Goal: Task Accomplishment & Management: Complete application form

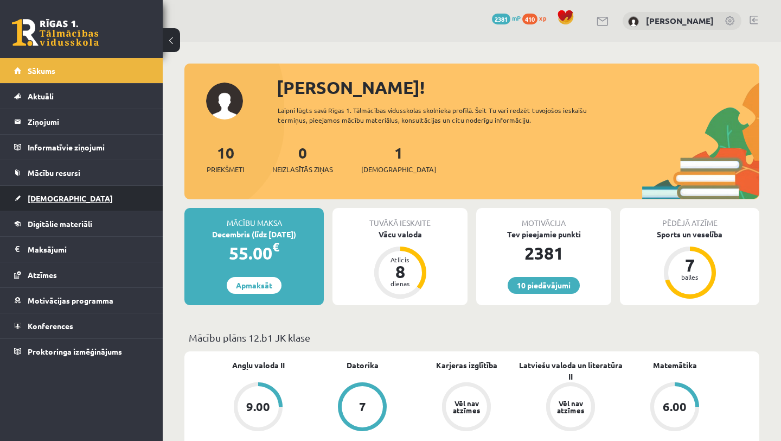
click at [59, 196] on span "[DEMOGRAPHIC_DATA]" at bounding box center [70, 198] width 85 height 10
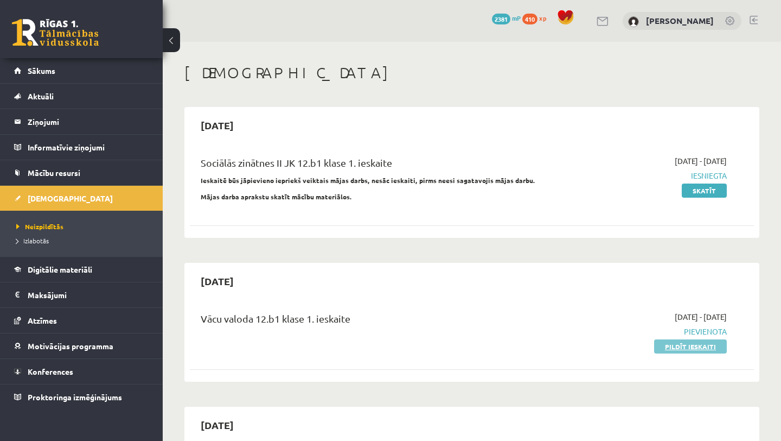
click at [651, 348] on link "Pildīt ieskaiti" at bounding box center [690, 346] width 73 height 14
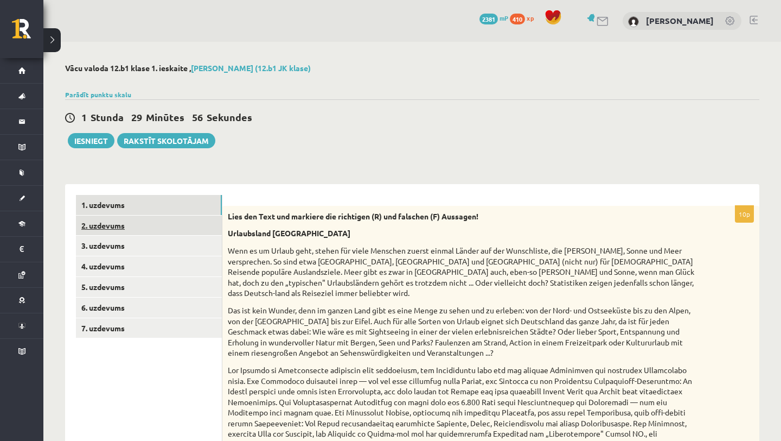
click at [123, 224] on link "2. uzdevums" at bounding box center [149, 225] width 146 height 20
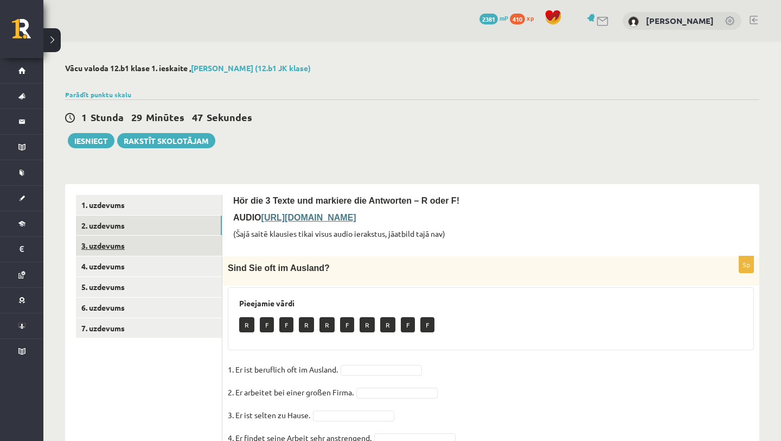
click at [92, 253] on link "3. uzdevums" at bounding box center [149, 246] width 146 height 20
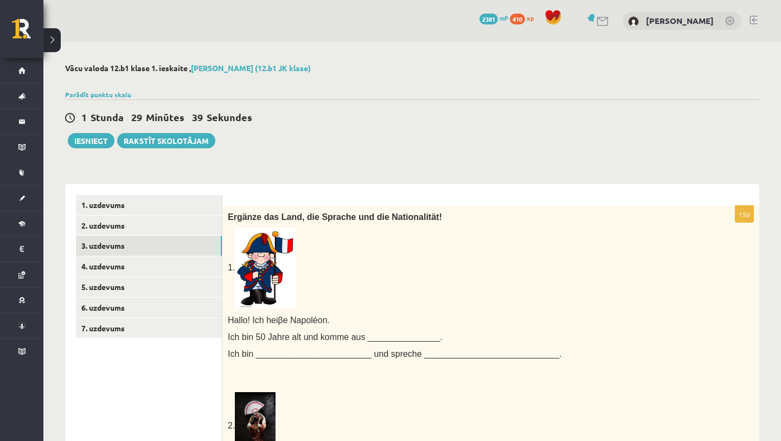
scroll to position [42, 0]
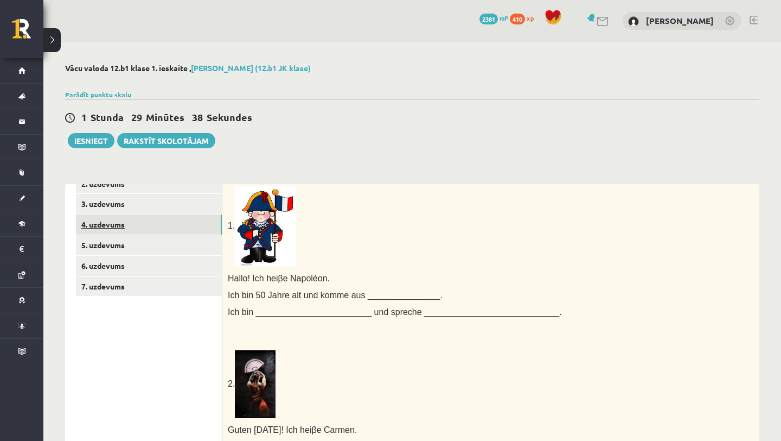
click at [95, 224] on link "4. uzdevums" at bounding box center [149, 224] width 146 height 20
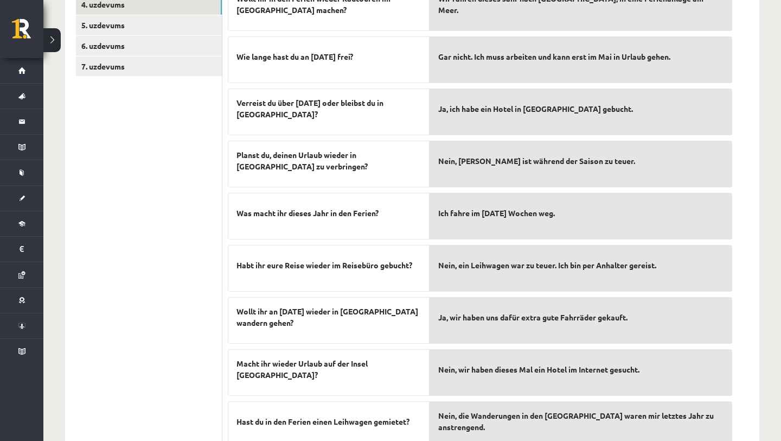
scroll to position [93, 0]
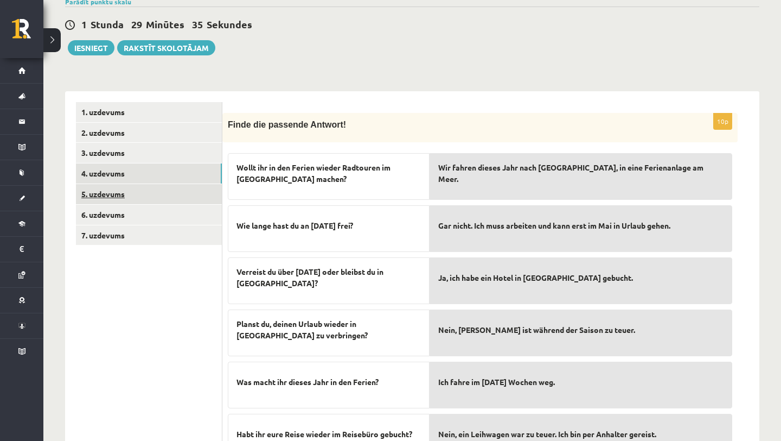
click at [111, 188] on link "5. uzdevums" at bounding box center [149, 194] width 146 height 20
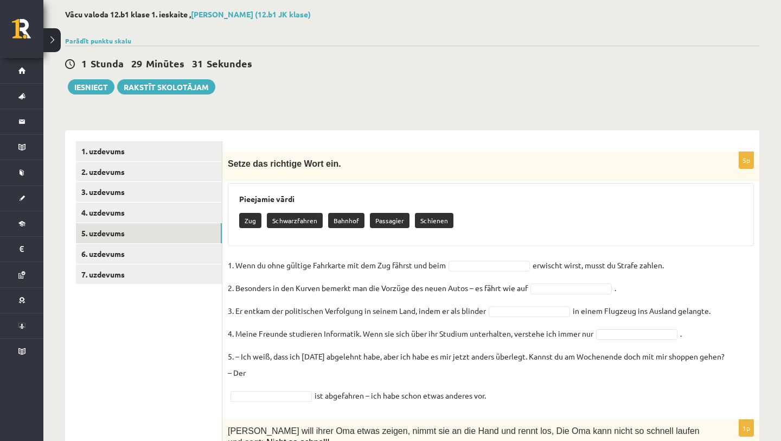
scroll to position [52, 0]
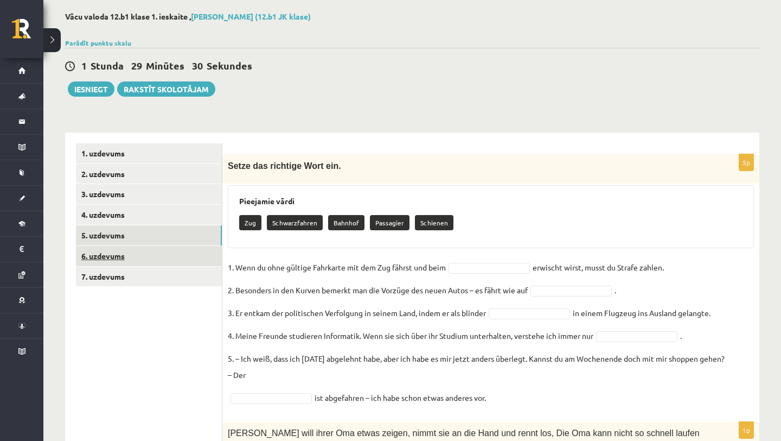
click at [115, 257] on link "6. uzdevums" at bounding box center [149, 256] width 146 height 20
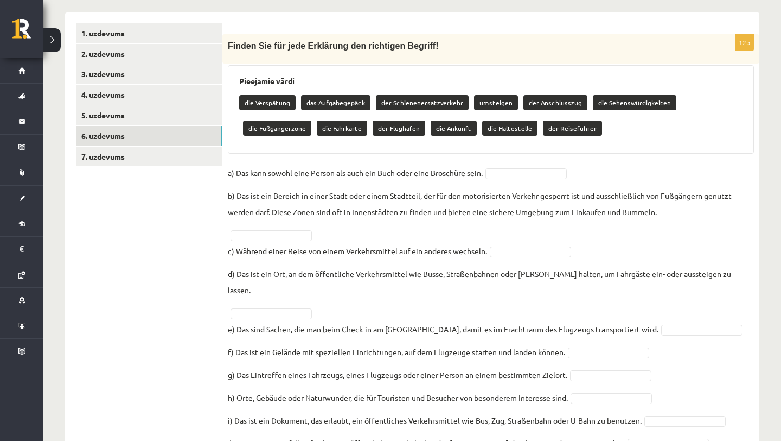
scroll to position [256, 0]
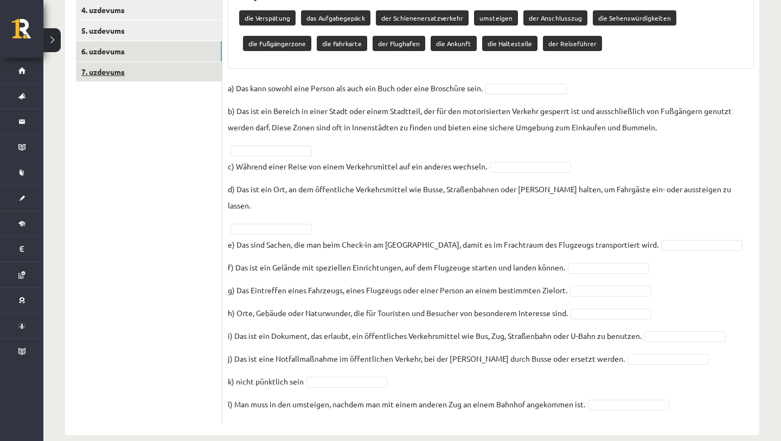
click at [120, 72] on link "7. uzdevums" at bounding box center [149, 72] width 146 height 20
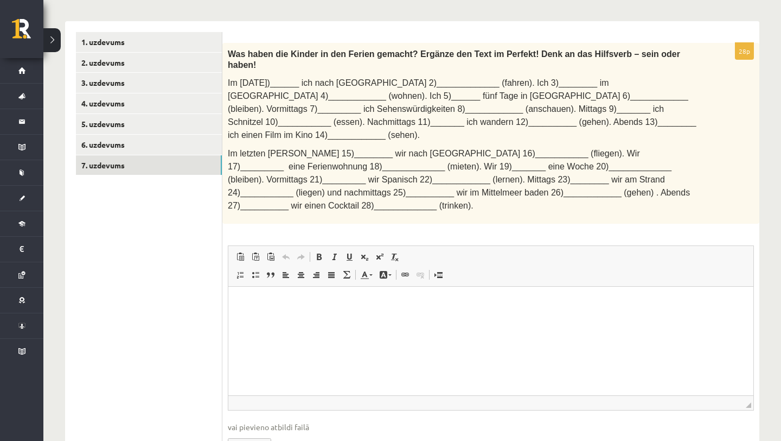
scroll to position [156, 0]
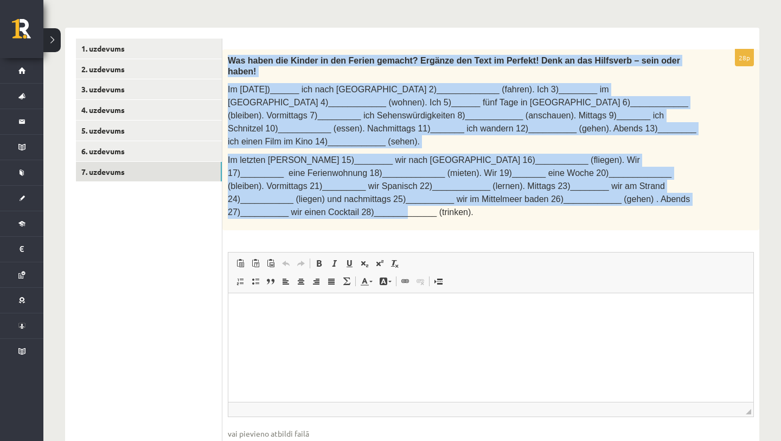
drag, startPoint x: 228, startPoint y: 59, endPoint x: 344, endPoint y: 200, distance: 182.4
click at [344, 200] on div "Was haben die Kinder in den Ferien gemacht? Ergänze den Text im Perfekt! Denk a…" at bounding box center [490, 139] width 537 height 181
copy div "Was haben die Kinder in den Ferien gemacht? Ergänze den Text im Perfekt! Denk a…"
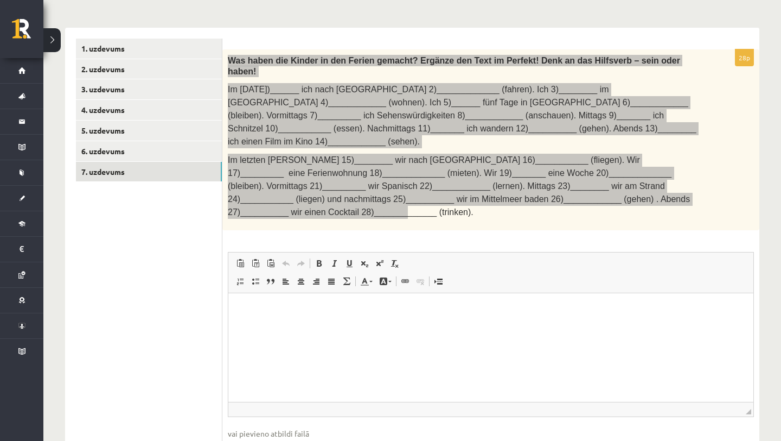
click at [257, 297] on html at bounding box center [490, 309] width 525 height 33
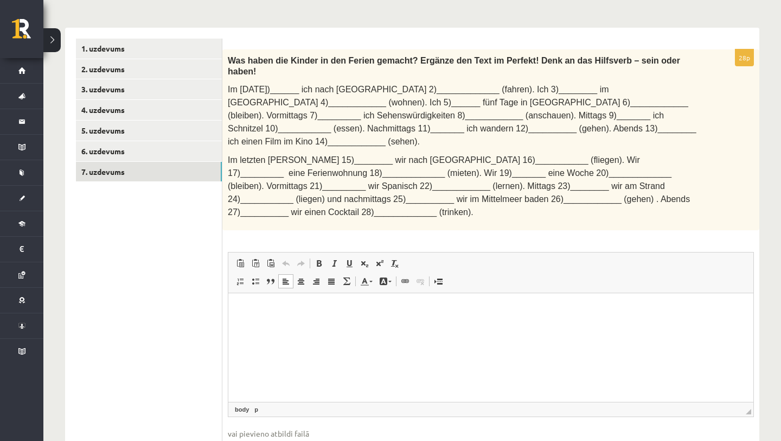
click at [251, 122] on p "Im Juli 1)______ ich nach Wien 2)_____________ (fahren). Ich 3)________ im Hote…" at bounding box center [464, 115] width 472 height 65
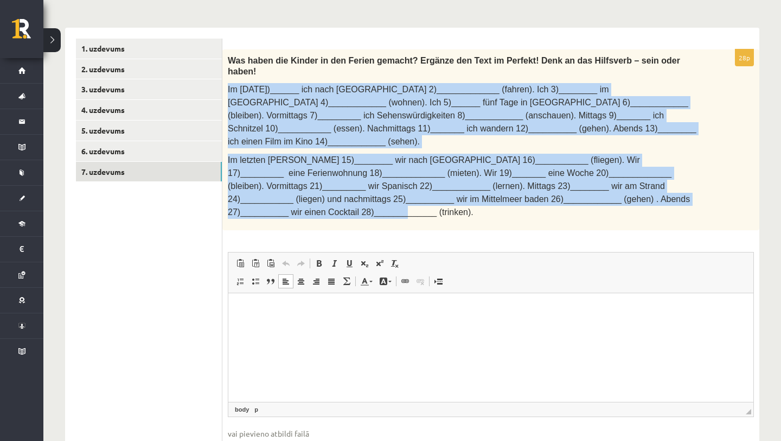
drag, startPoint x: 227, startPoint y: 86, endPoint x: 344, endPoint y: 204, distance: 166.2
click at [344, 204] on div "Was haben die Kinder in den Ferien gemacht? Ergänze den Text im Perfekt! Denk a…" at bounding box center [490, 139] width 537 height 181
copy div "Im Juli 1)______ ich nach Wien 2)_____________ (fahren). Ich 3)________ im Hote…"
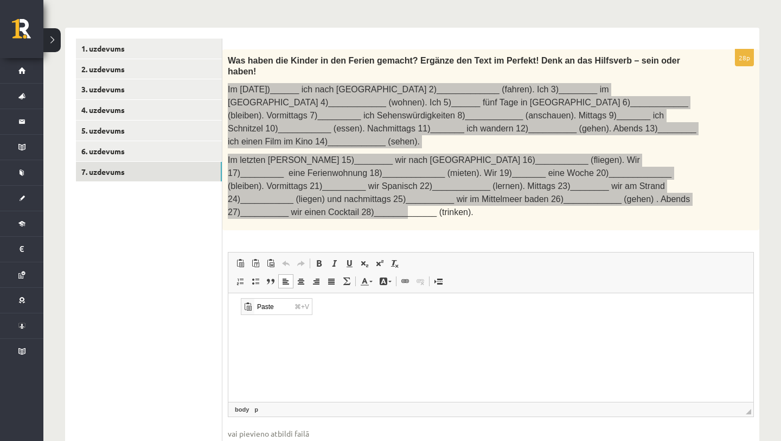
scroll to position [0, 0]
click at [251, 308] on span "Paste" at bounding box center [248, 306] width 9 height 9
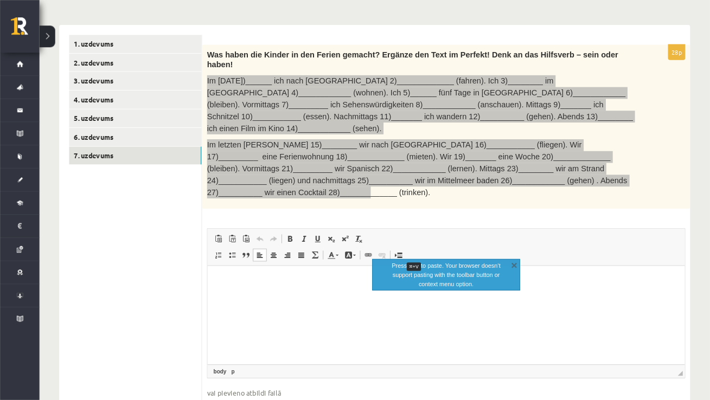
scroll to position [156, 0]
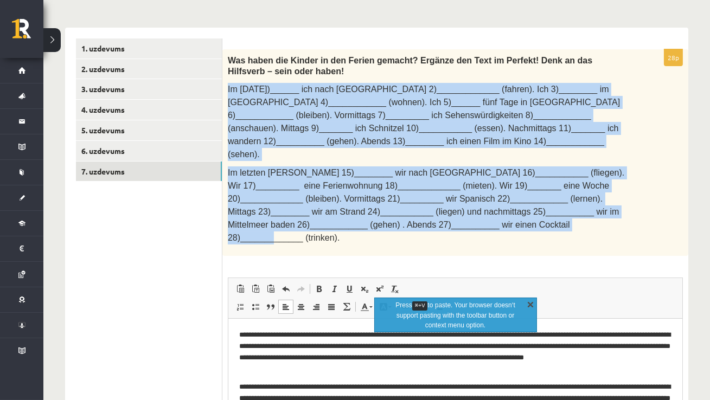
click at [533, 305] on link "X" at bounding box center [530, 304] width 11 height 11
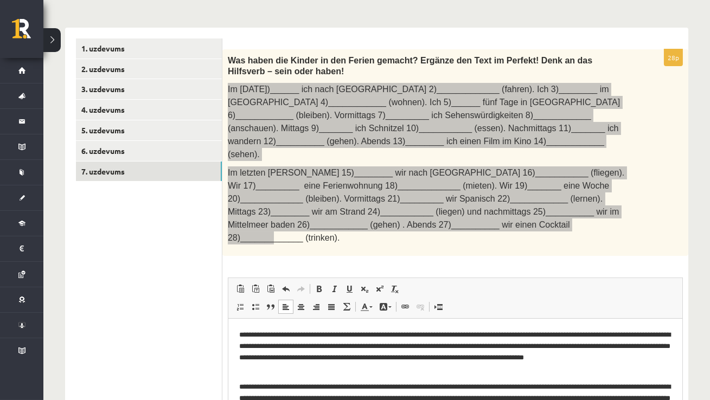
click at [293, 335] on p "**********" at bounding box center [455, 351] width 433 height 45
click at [321, 285] on span at bounding box center [319, 289] width 9 height 9
drag, startPoint x: 270, startPoint y: 336, endPoint x: 280, endPoint y: 336, distance: 9.8
click at [280, 336] on p "**********" at bounding box center [455, 351] width 433 height 45
drag, startPoint x: 269, startPoint y: 336, endPoint x: 281, endPoint y: 335, distance: 12.5
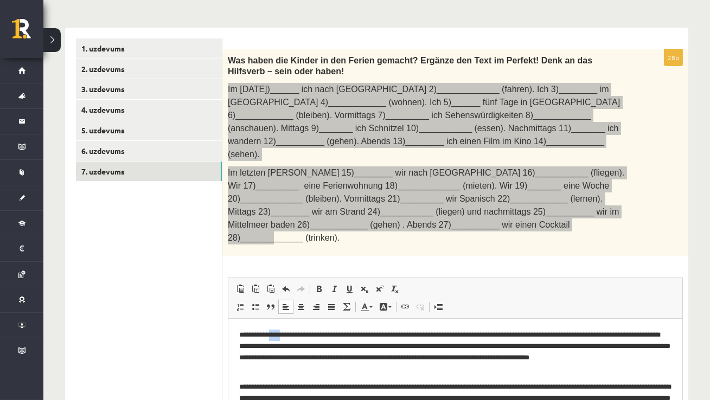
click at [281, 335] on p "**********" at bounding box center [455, 351] width 433 height 45
click at [316, 285] on span at bounding box center [319, 289] width 9 height 9
drag, startPoint x: 388, startPoint y: 336, endPoint x: 336, endPoint y: 335, distance: 52.1
click at [336, 335] on p "**********" at bounding box center [455, 351] width 433 height 45
click at [319, 285] on span at bounding box center [319, 289] width 9 height 9
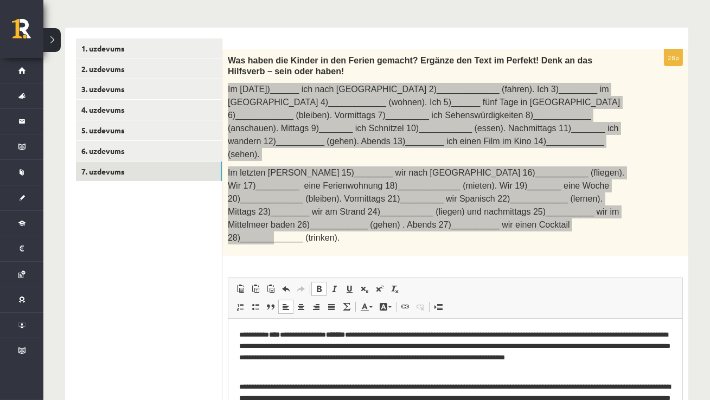
click at [319, 285] on span at bounding box center [319, 289] width 9 height 9
click at [321, 285] on span at bounding box center [319, 289] width 9 height 9
drag, startPoint x: 449, startPoint y: 336, endPoint x: 417, endPoint y: 337, distance: 31.5
click at [417, 337] on p "**********" at bounding box center [455, 351] width 433 height 45
click at [324, 282] on link "Bold Keyboard shortcut Command+B" at bounding box center [318, 289] width 15 height 14
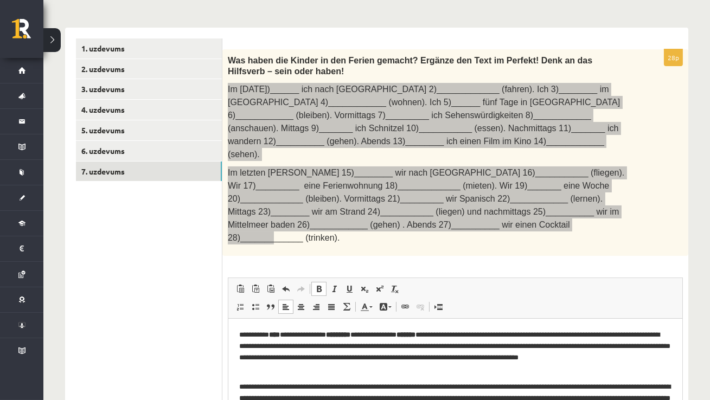
click at [324, 282] on link "Bold Keyboard shortcut Command+B" at bounding box center [318, 289] width 15 height 14
click at [317, 285] on span at bounding box center [319, 289] width 9 height 9
drag, startPoint x: 543, startPoint y: 337, endPoint x: 500, endPoint y: 338, distance: 42.3
click at [500, 338] on p "**********" at bounding box center [455, 351] width 433 height 45
click at [321, 285] on span at bounding box center [319, 289] width 9 height 9
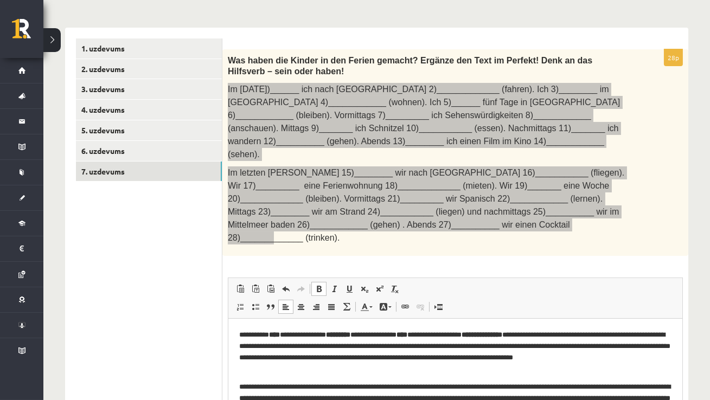
click at [605, 338] on p "**********" at bounding box center [455, 351] width 433 height 45
click at [315, 285] on span at bounding box center [319, 289] width 9 height 9
drag, startPoint x: 294, startPoint y: 347, endPoint x: 247, endPoint y: 347, distance: 46.1
click at [247, 347] on p "**********" at bounding box center [455, 351] width 433 height 45
click at [321, 285] on span at bounding box center [319, 289] width 9 height 9
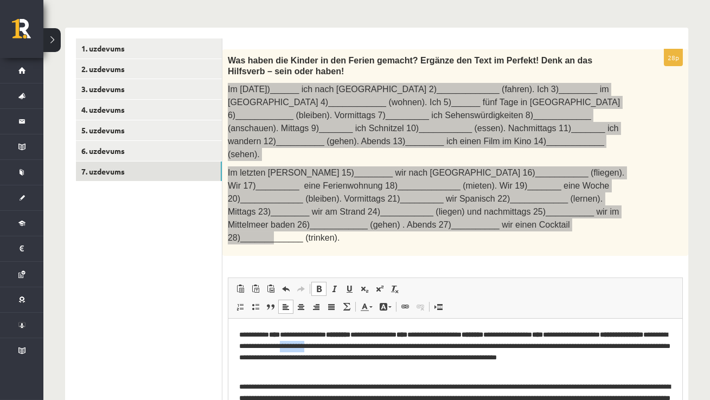
drag, startPoint x: 382, startPoint y: 348, endPoint x: 348, endPoint y: 345, distance: 33.8
click at [348, 345] on p "**********" at bounding box center [455, 351] width 433 height 45
click at [320, 285] on span at bounding box center [319, 289] width 9 height 9
drag, startPoint x: 497, startPoint y: 348, endPoint x: 451, endPoint y: 347, distance: 45.6
click at [451, 347] on p "**********" at bounding box center [455, 351] width 433 height 45
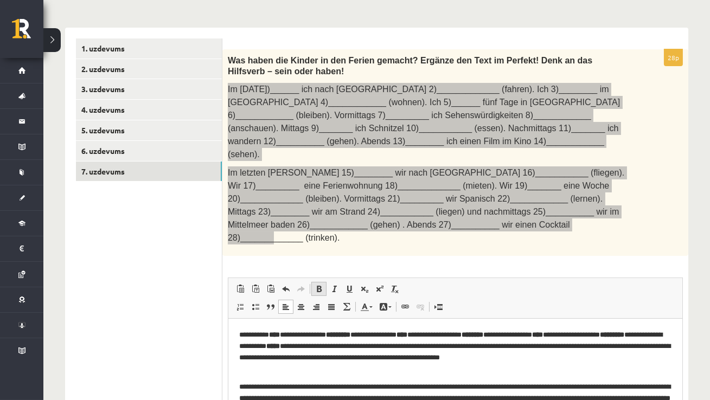
click at [321, 285] on span at bounding box center [319, 289] width 9 height 9
drag, startPoint x: 591, startPoint y: 347, endPoint x: 564, endPoint y: 346, distance: 27.2
click at [564, 346] on p "**********" at bounding box center [455, 351] width 433 height 45
click at [321, 285] on span at bounding box center [319, 289] width 9 height 9
drag, startPoint x: 293, startPoint y: 359, endPoint x: 254, endPoint y: 359, distance: 38.5
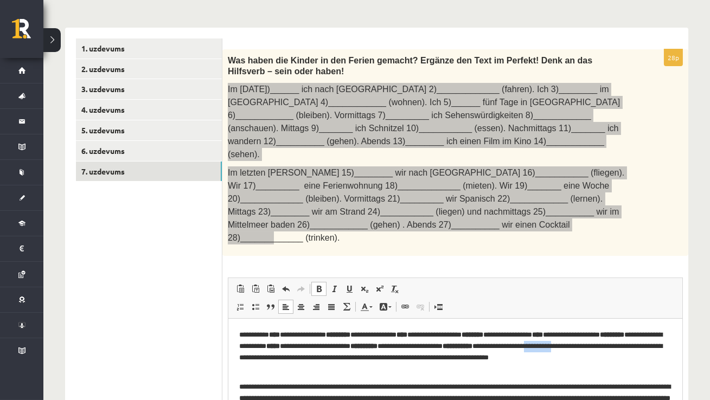
click at [254, 359] on p "**********" at bounding box center [455, 351] width 433 height 45
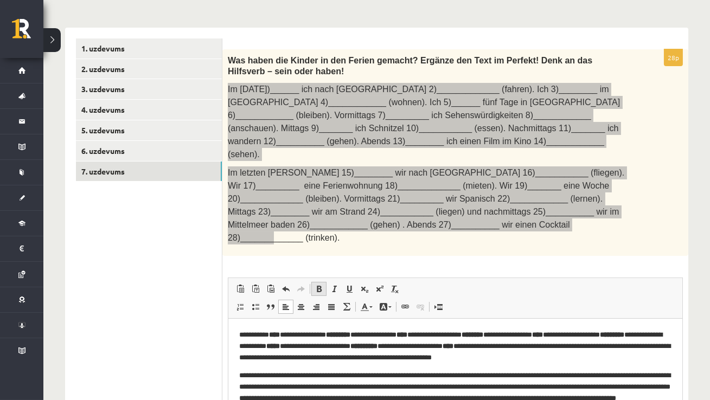
click at [316, 285] on span at bounding box center [319, 289] width 9 height 9
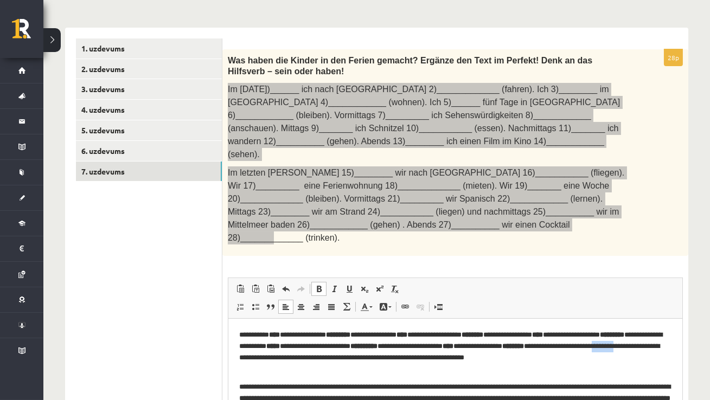
drag, startPoint x: 392, startPoint y: 359, endPoint x: 362, endPoint y: 358, distance: 29.9
click at [362, 358] on p "**********" at bounding box center [455, 351] width 433 height 45
click at [317, 285] on span at bounding box center [319, 289] width 9 height 9
drag, startPoint x: 467, startPoint y: 360, endPoint x: 429, endPoint y: 360, distance: 37.4
click at [429, 360] on p "**********" at bounding box center [455, 351] width 433 height 45
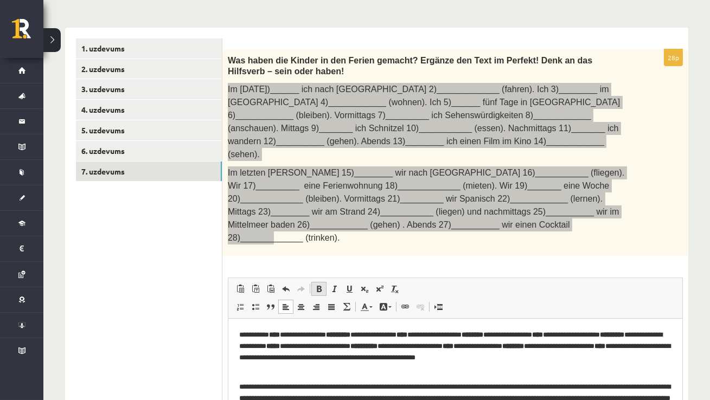
click at [315, 285] on span at bounding box center [319, 289] width 9 height 9
drag, startPoint x: 558, startPoint y: 359, endPoint x: 525, endPoint y: 359, distance: 33.6
click at [525, 359] on p "**********" at bounding box center [455, 351] width 433 height 45
click at [319, 285] on span at bounding box center [319, 289] width 9 height 9
drag, startPoint x: 299, startPoint y: 369, endPoint x: 252, endPoint y: 369, distance: 46.7
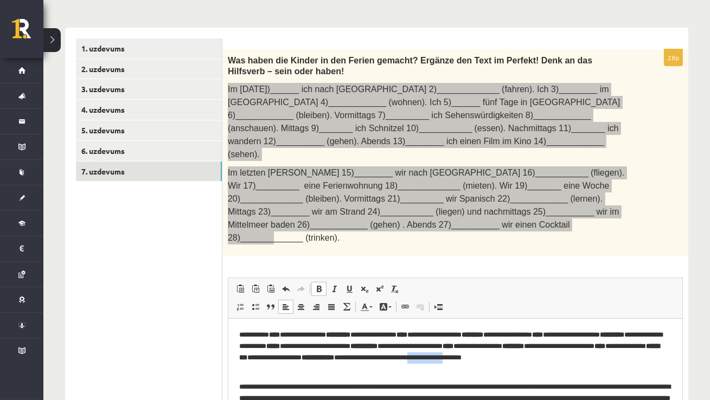
click at [252, 369] on p "**********" at bounding box center [455, 351] width 433 height 45
click at [290, 370] on p "**********" at bounding box center [455, 351] width 433 height 45
drag, startPoint x: 296, startPoint y: 370, endPoint x: 249, endPoint y: 371, distance: 47.2
click at [249, 371] on p "**********" at bounding box center [455, 351] width 433 height 45
drag, startPoint x: 630, startPoint y: 359, endPoint x: 656, endPoint y: 358, distance: 25.5
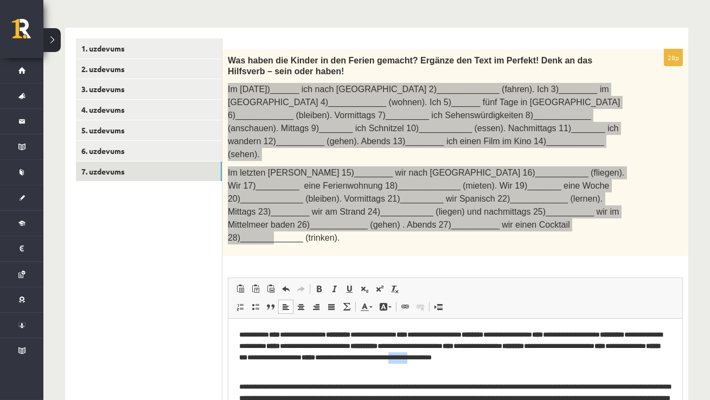
click at [656, 358] on p "**********" at bounding box center [455, 351] width 433 height 45
click at [316, 285] on span at bounding box center [319, 289] width 9 height 9
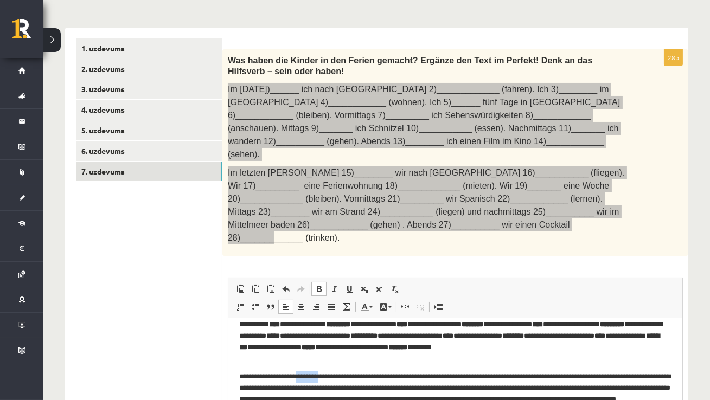
drag, startPoint x: 341, startPoint y: 377, endPoint x: 311, endPoint y: 377, distance: 30.4
click at [311, 377] on p "**********" at bounding box center [455, 393] width 433 height 45
click at [319, 285] on span at bounding box center [319, 289] width 9 height 9
drag, startPoint x: 440, startPoint y: 378, endPoint x: 397, endPoint y: 376, distance: 43.5
click at [397, 376] on p "**********" at bounding box center [455, 393] width 433 height 45
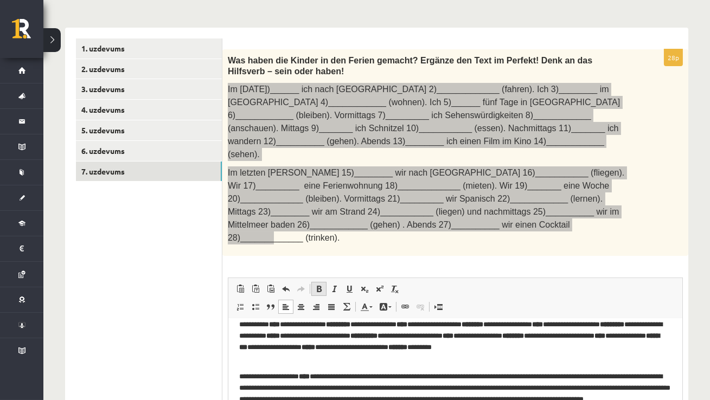
click at [319, 285] on span at bounding box center [319, 289] width 9 height 9
drag, startPoint x: 512, startPoint y: 379, endPoint x: 477, endPoint y: 379, distance: 35.3
click at [477, 379] on p "**********" at bounding box center [455, 393] width 433 height 45
click at [323, 282] on link "Bold Keyboard shortcut Command+B" at bounding box center [318, 289] width 15 height 14
drag, startPoint x: 630, startPoint y: 379, endPoint x: 580, endPoint y: 379, distance: 49.9
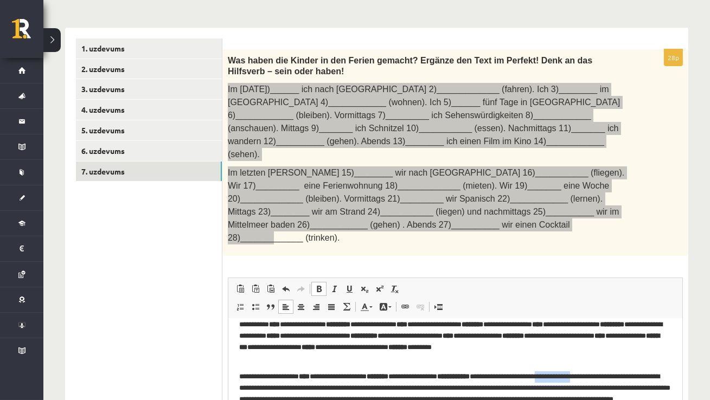
click at [580, 379] on p "**********" at bounding box center [455, 393] width 433 height 45
click at [320, 285] on span at bounding box center [319, 289] width 9 height 9
drag, startPoint x: 277, startPoint y: 391, endPoint x: 252, endPoint y: 389, distance: 25.0
click at [252, 389] on p "**********" at bounding box center [455, 393] width 433 height 45
click at [319, 285] on span at bounding box center [319, 289] width 9 height 9
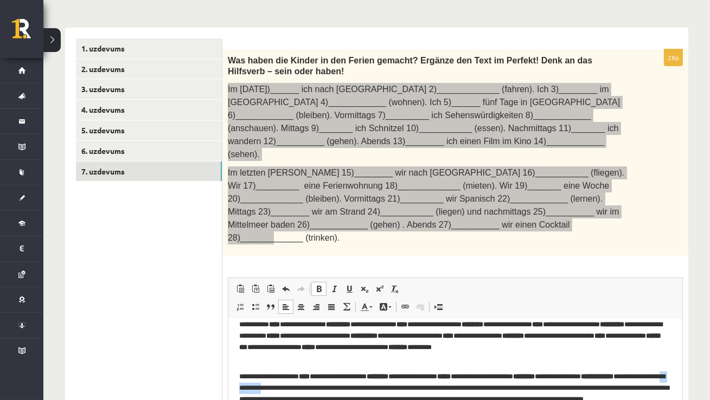
drag, startPoint x: 358, startPoint y: 390, endPoint x: 315, endPoint y: 389, distance: 43.4
click at [315, 389] on p "**********" at bounding box center [455, 393] width 433 height 45
click at [320, 285] on span at bounding box center [319, 289] width 9 height 9
drag, startPoint x: 463, startPoint y: 388, endPoint x: 429, endPoint y: 389, distance: 33.7
click at [429, 389] on p "**********" at bounding box center [455, 393] width 433 height 45
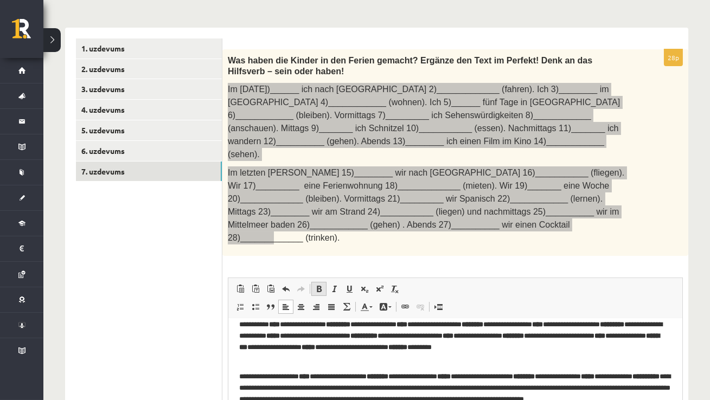
click at [323, 285] on span at bounding box center [319, 289] width 9 height 9
click at [317, 285] on span at bounding box center [319, 289] width 9 height 9
drag, startPoint x: 549, startPoint y: 391, endPoint x: 505, endPoint y: 391, distance: 44.0
click at [505, 391] on p "**********" at bounding box center [455, 393] width 433 height 45
click at [319, 285] on span at bounding box center [319, 289] width 9 height 9
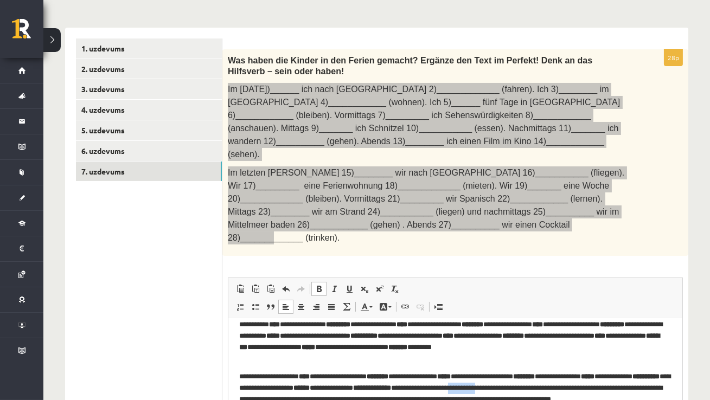
drag, startPoint x: 622, startPoint y: 391, endPoint x: 589, endPoint y: 391, distance: 32.6
click at [589, 391] on p "**********" at bounding box center [455, 393] width 433 height 45
click at [318, 285] on span at bounding box center [319, 289] width 9 height 9
drag, startPoint x: 294, startPoint y: 400, endPoint x: 253, endPoint y: 402, distance: 41.3
click at [253, 402] on p "**********" at bounding box center [455, 393] width 433 height 45
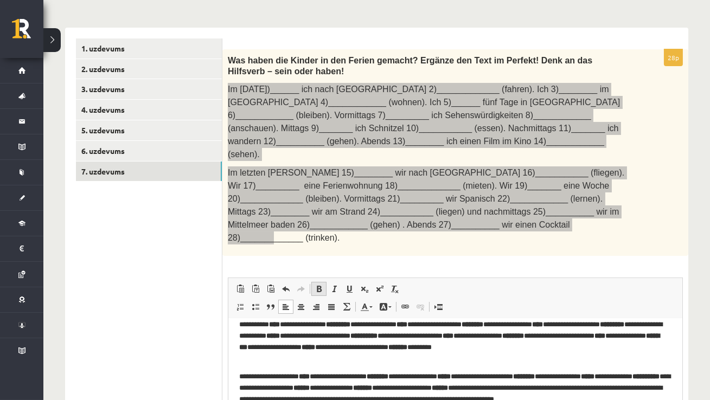
click at [317, 285] on span at bounding box center [319, 289] width 9 height 9
drag, startPoint x: 273, startPoint y: 398, endPoint x: 250, endPoint y: 397, distance: 23.4
click at [250, 397] on p "**********" at bounding box center [455, 393] width 433 height 45
click at [317, 285] on span at bounding box center [319, 289] width 9 height 9
drag, startPoint x: 406, startPoint y: 399, endPoint x: 366, endPoint y: 399, distance: 39.6
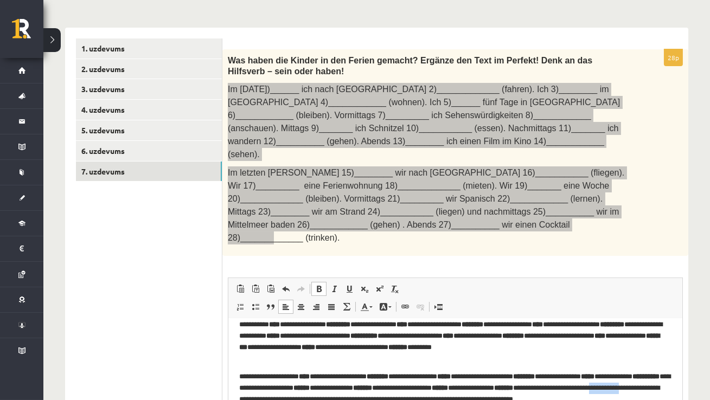
click at [366, 399] on p "**********" at bounding box center [455, 393] width 433 height 45
click at [317, 282] on link "Bold Keyboard shortcut Command+B" at bounding box center [318, 289] width 15 height 14
drag, startPoint x: 517, startPoint y: 403, endPoint x: 473, endPoint y: 400, distance: 44.6
click at [473, 400] on p "**********" at bounding box center [455, 393] width 433 height 45
click at [325, 282] on link "Bold Keyboard shortcut Command+B" at bounding box center [318, 289] width 15 height 14
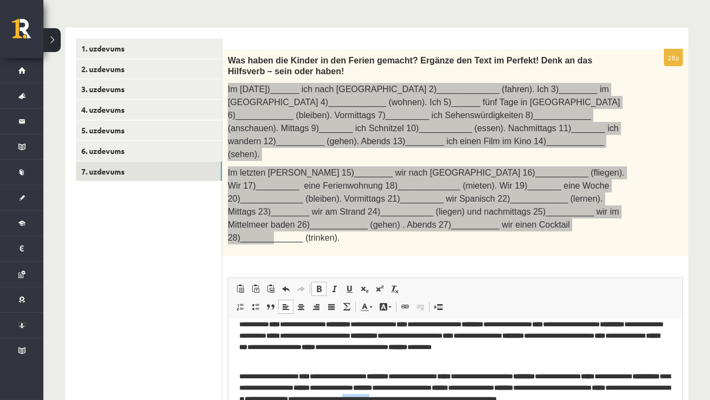
drag, startPoint x: 612, startPoint y: 400, endPoint x: 575, endPoint y: 400, distance: 36.9
click at [575, 400] on p "**********" at bounding box center [455, 393] width 433 height 45
click at [316, 282] on link "Bold Keyboard shortcut Command+B" at bounding box center [318, 289] width 15 height 14
drag, startPoint x: 300, startPoint y: 414, endPoint x: 256, endPoint y: 410, distance: 44.1
click at [256, 410] on p "**********" at bounding box center [455, 393] width 433 height 45
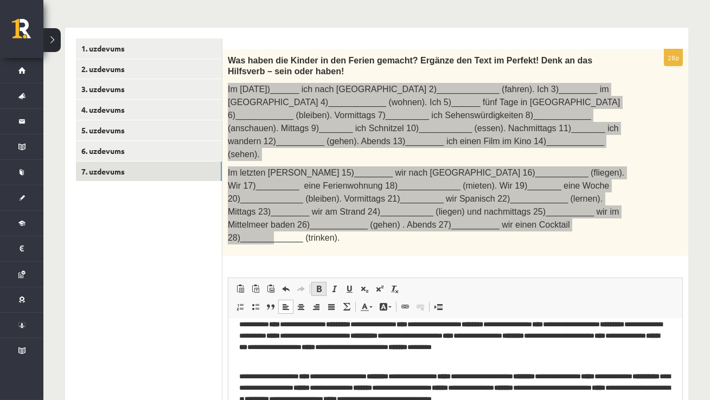
click at [320, 285] on span at bounding box center [319, 289] width 9 height 9
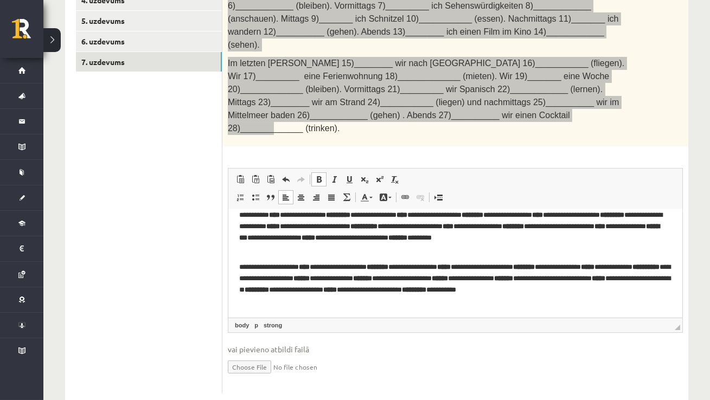
scroll to position [262, 0]
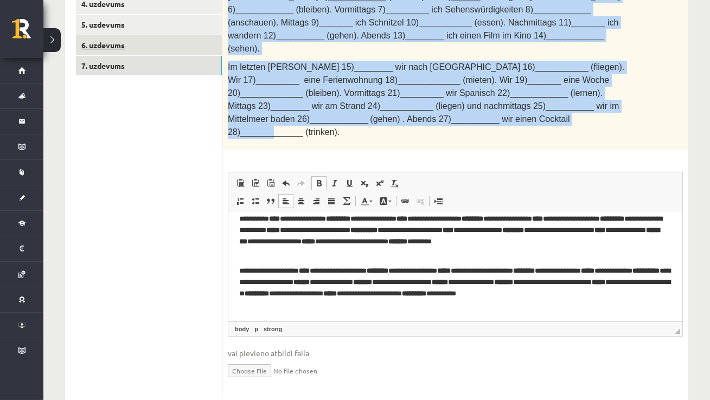
click at [97, 49] on link "6. uzdevums" at bounding box center [149, 45] width 146 height 20
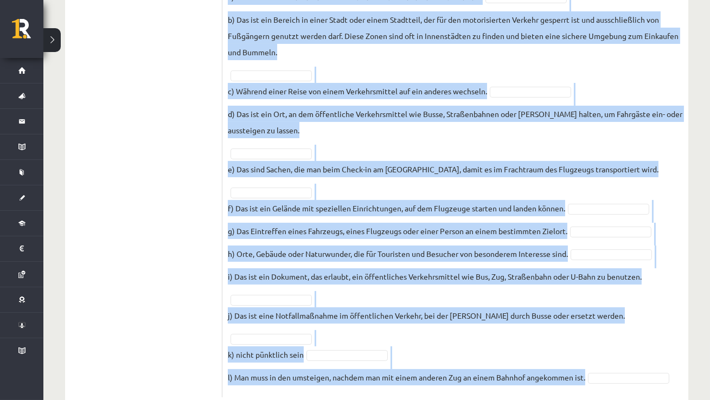
scroll to position [361, 0]
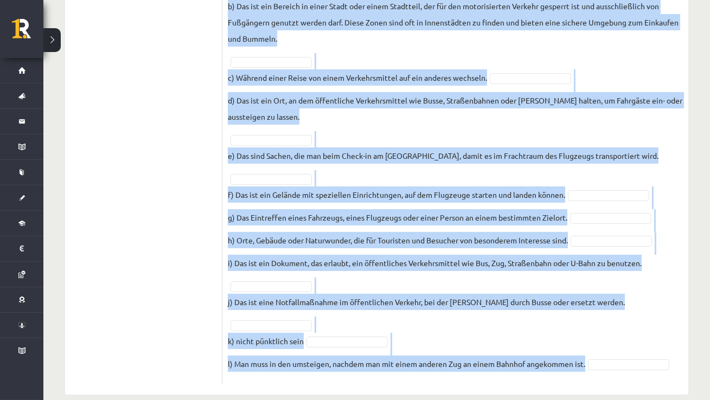
drag, startPoint x: 226, startPoint y: 166, endPoint x: 417, endPoint y: 361, distance: 273.2
click at [417, 361] on div "12p Finden Sie für jede Erklärung den richtigen Begriff! Pieejamie vārdi die An…" at bounding box center [455, 114] width 466 height 539
copy div "Finden Sie für jede Erklärung den richtigen Begriff! Pieejamie vārdi die Ankunf…"
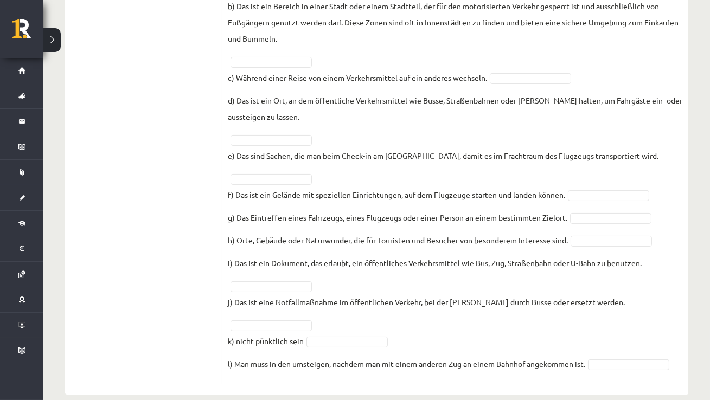
click at [166, 141] on ul "1. uzdevums 2. uzdevums 3. uzdevums 4. uzdevums 5. uzdevums 6. uzdevums 7. uzde…" at bounding box center [149, 109] width 147 height 550
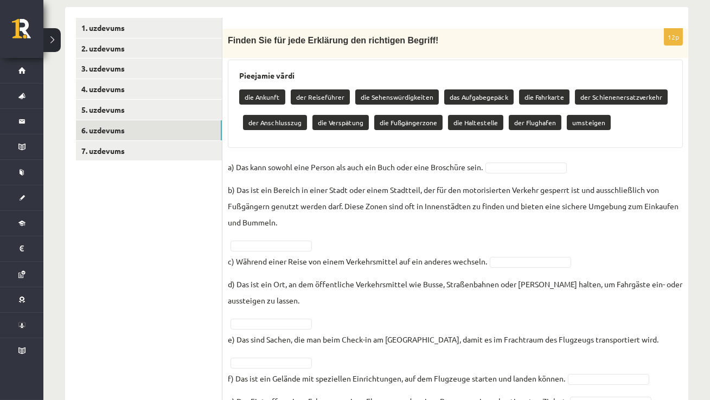
scroll to position [174, 0]
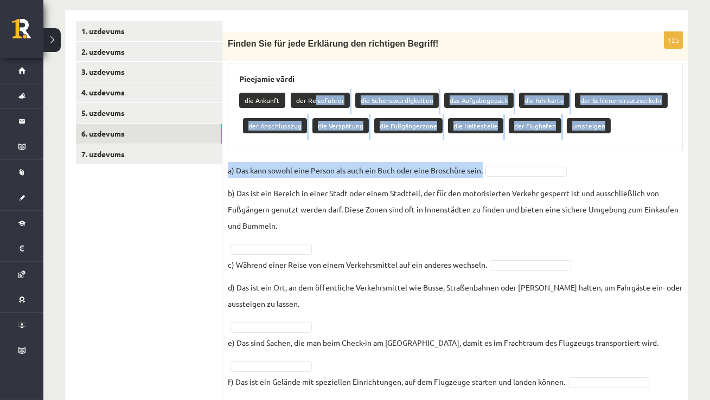
drag, startPoint x: 313, startPoint y: 100, endPoint x: 539, endPoint y: 174, distance: 237.3
click at [539, 174] on div "12p Finden Sie für jede Erklärung den richtigen Begriff! Pieejamie vārdi die An…" at bounding box center [455, 301] width 466 height 539
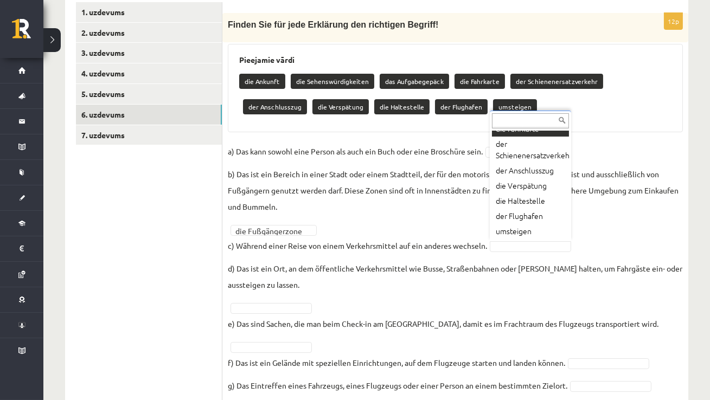
scroll to position [194, 0]
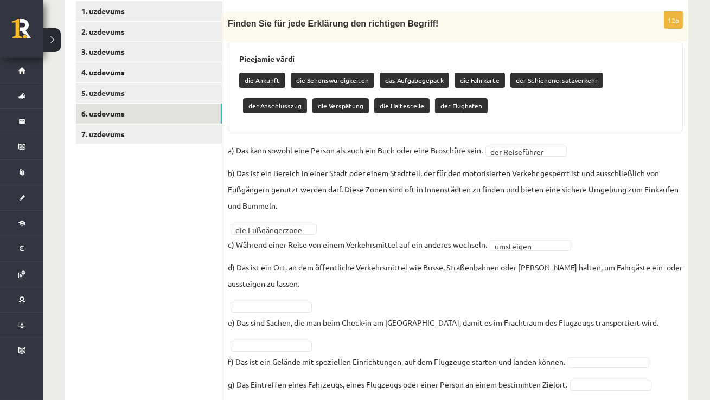
click at [269, 312] on fieldset "**********" at bounding box center [455, 344] width 455 height 404
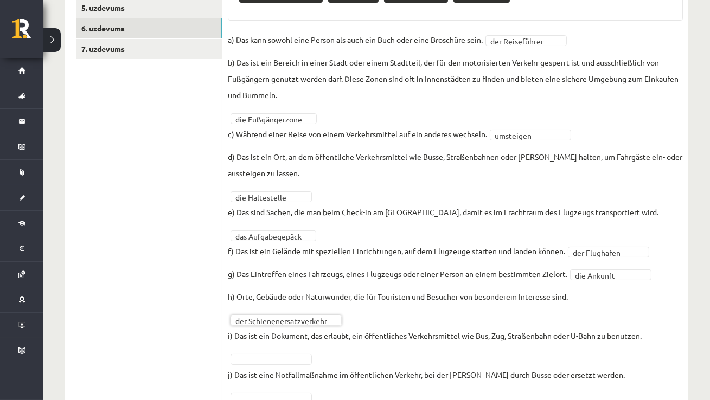
scroll to position [352, 0]
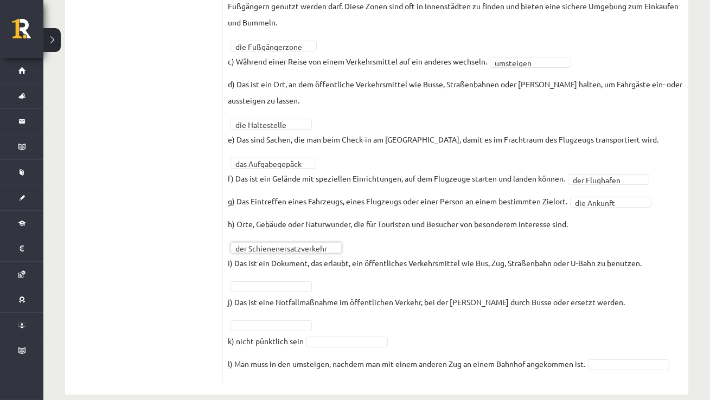
click at [286, 293] on fieldset "**********" at bounding box center [455, 169] width 455 height 420
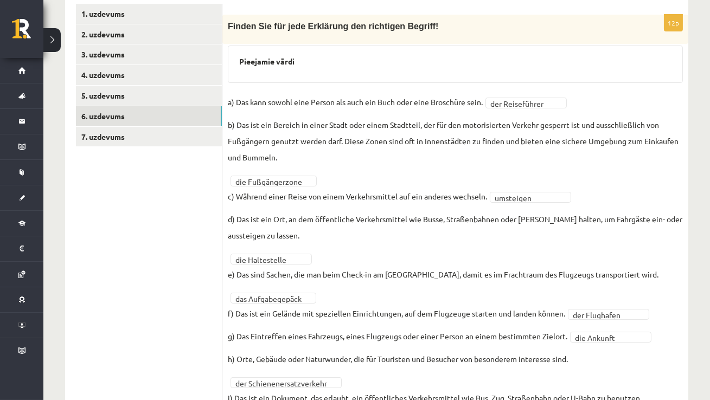
scroll to position [172, 0]
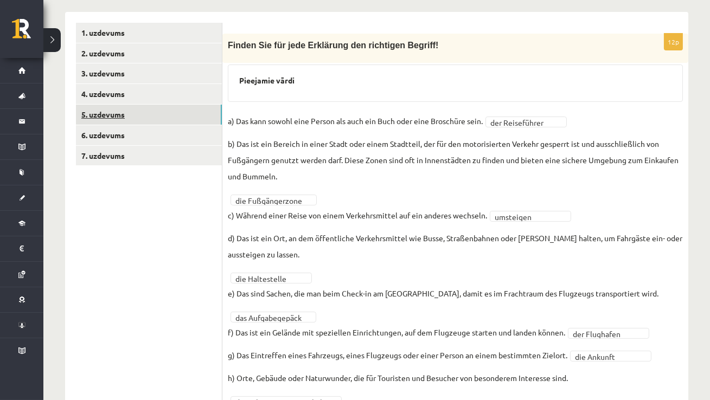
click at [144, 114] on link "5. uzdevums" at bounding box center [149, 115] width 146 height 20
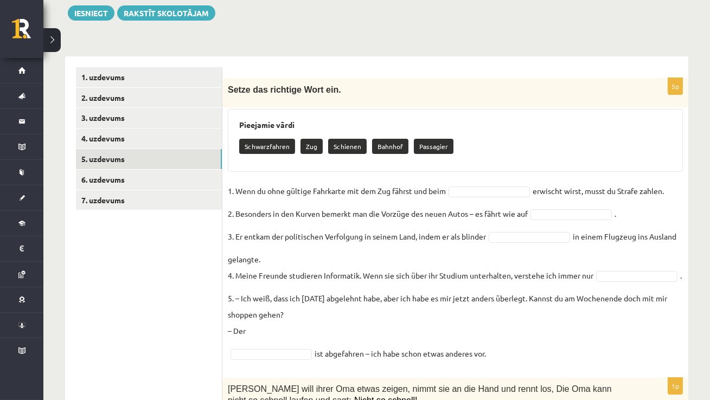
scroll to position [129, 0]
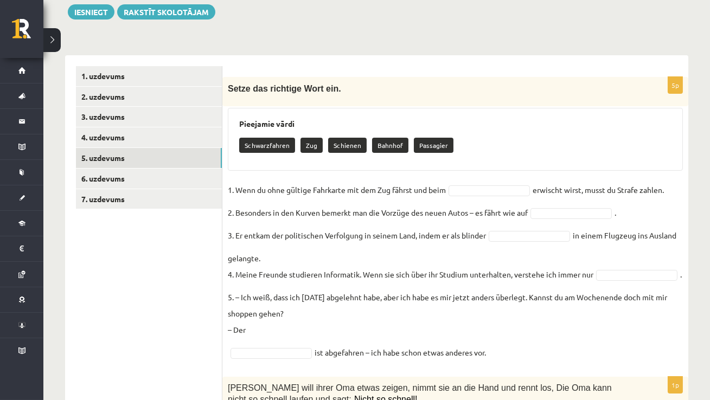
drag, startPoint x: 228, startPoint y: 87, endPoint x: 495, endPoint y: 353, distance: 376.4
click at [495, 353] on div "5p Setze das richtige Wort ein. Pieejamie vārdi Schwarzfahren Zug Schienen Bahn…" at bounding box center [455, 221] width 466 height 289
copy div "Setze das richtige Wort ein. Pieejamie vārdi Schwarzfahren Zug Schienen Bahnhof…"
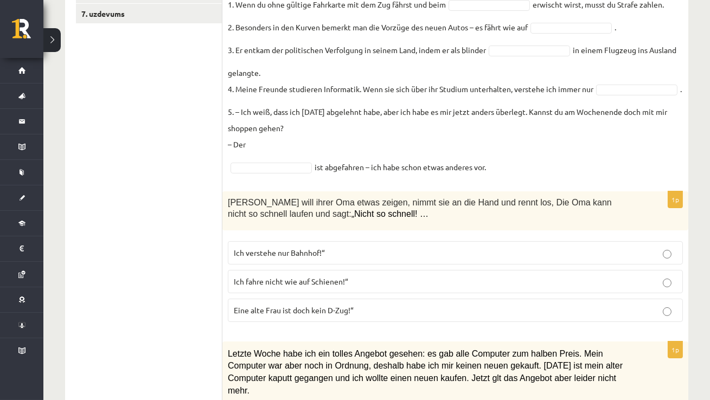
scroll to position [327, 0]
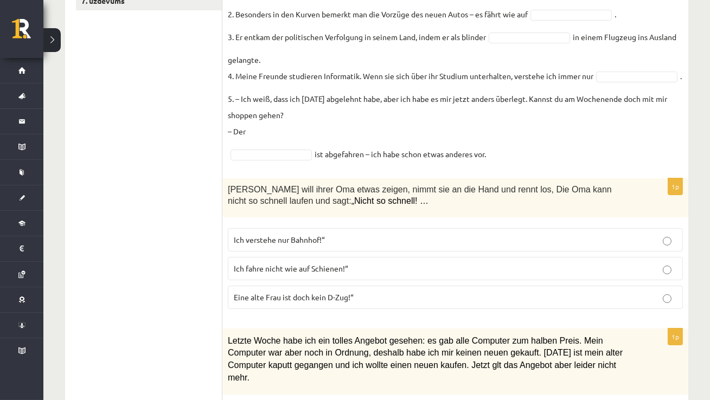
click at [249, 170] on form "5p Setze das richtige Wort ein. Pieejamie vārdi Schwarzfahren Zug Schienen Bahn…" at bounding box center [455, 329] width 444 height 922
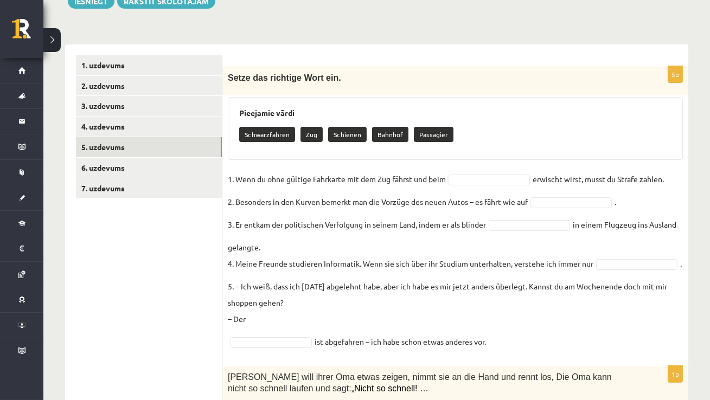
scroll to position [133, 0]
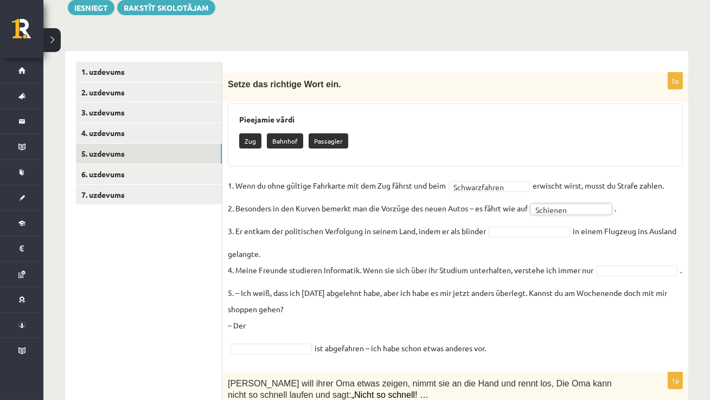
click at [526, 224] on fieldset "**********" at bounding box center [455, 266] width 455 height 179
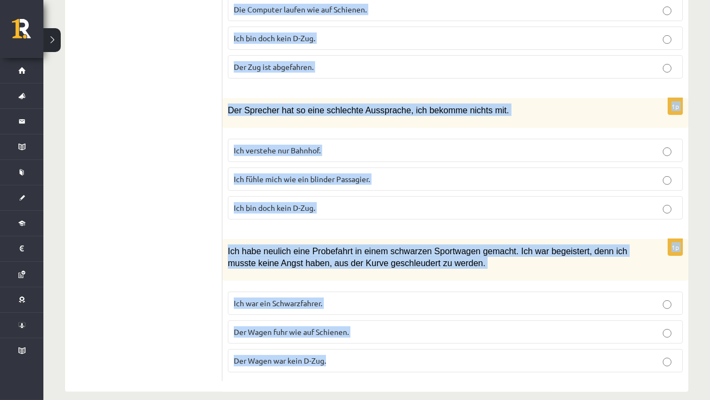
scroll to position [722, 0]
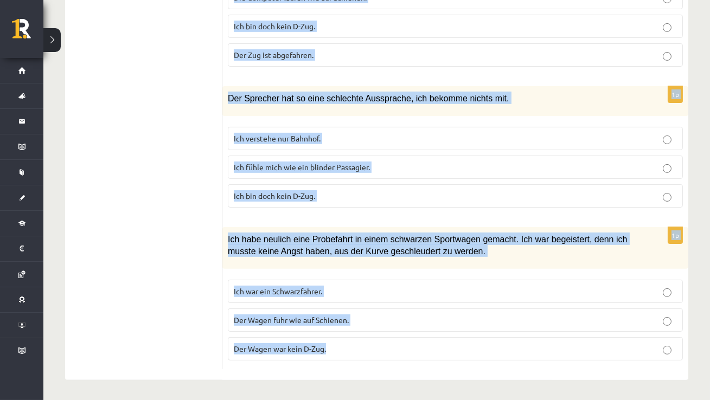
drag, startPoint x: 226, startPoint y: 105, endPoint x: 374, endPoint y: 353, distance: 289.1
copy form "Anna will ihrer Oma etwas zeigen, nimmt sie an die Hand und rennt los, Die Oma …"
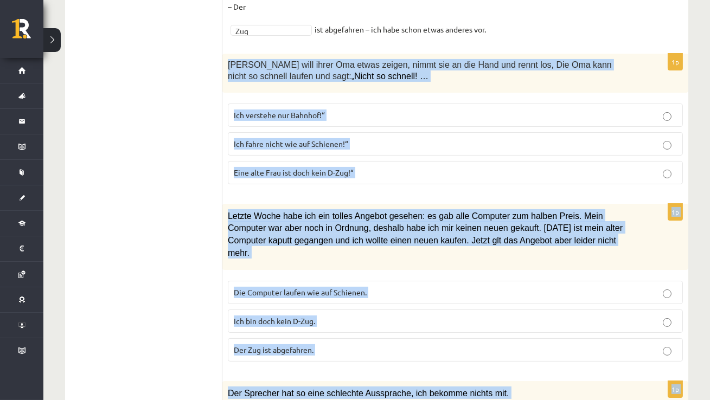
scroll to position [403, 0]
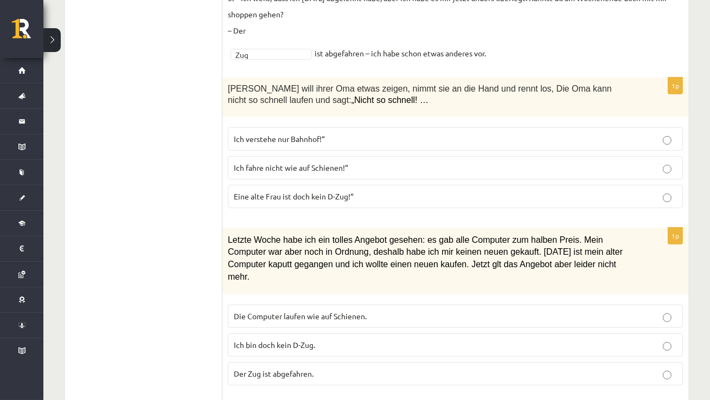
click at [161, 138] on ul "1. uzdevums 2. uzdevums 3. uzdevums 4. uzdevums 5. uzdevums 6. uzdevums 7. uzde…" at bounding box center [149, 240] width 147 height 896
click at [312, 189] on label "Eine alte Frau ist doch kein D-Zug!“" at bounding box center [455, 196] width 455 height 23
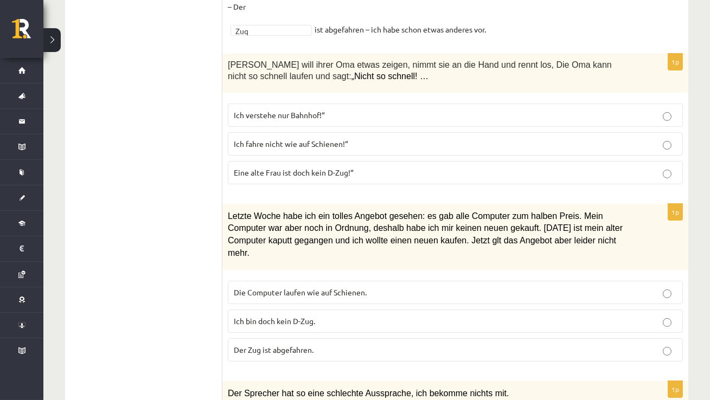
click at [340, 345] on p "Der Zug ist abgefahren." at bounding box center [455, 350] width 443 height 11
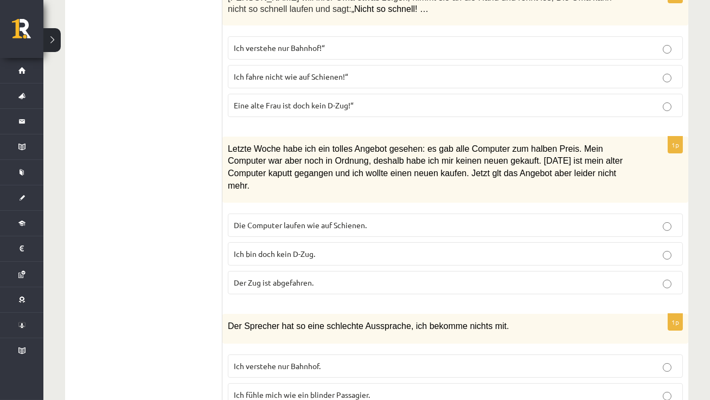
scroll to position [602, 0]
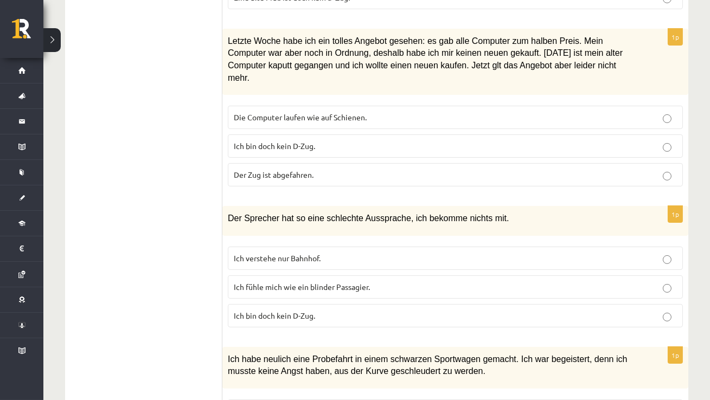
click at [307, 261] on p "Ich verstehe nur Bahnhof." at bounding box center [455, 258] width 443 height 11
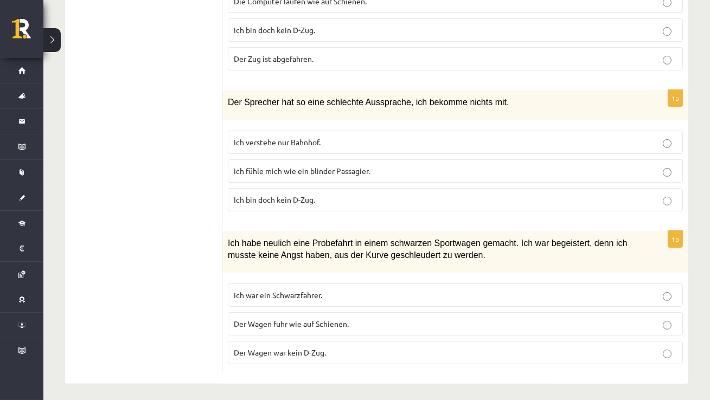
scroll to position [722, 0]
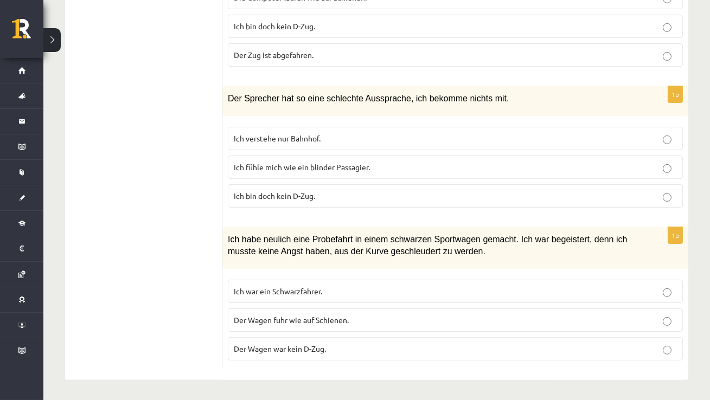
click at [313, 319] on span "Der Wagen fuhr wie auf Schienen." at bounding box center [291, 320] width 115 height 10
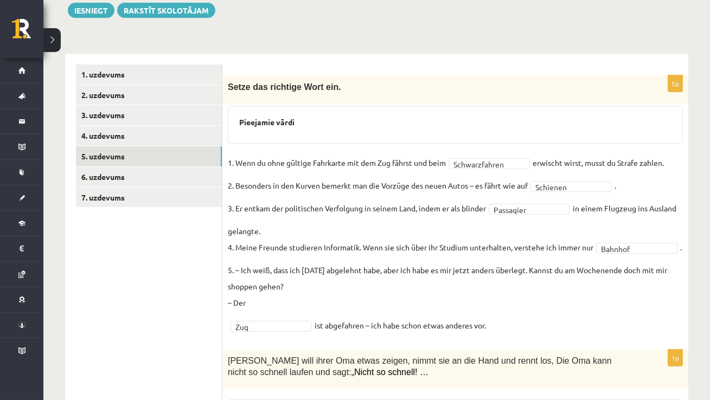
scroll to position [0, 0]
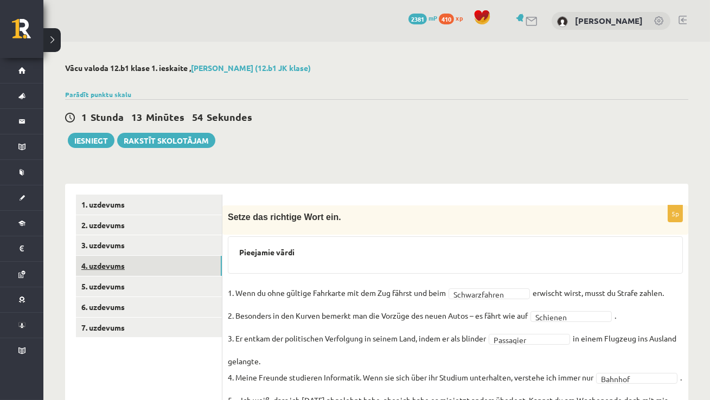
click at [93, 263] on link "4. uzdevums" at bounding box center [149, 266] width 146 height 20
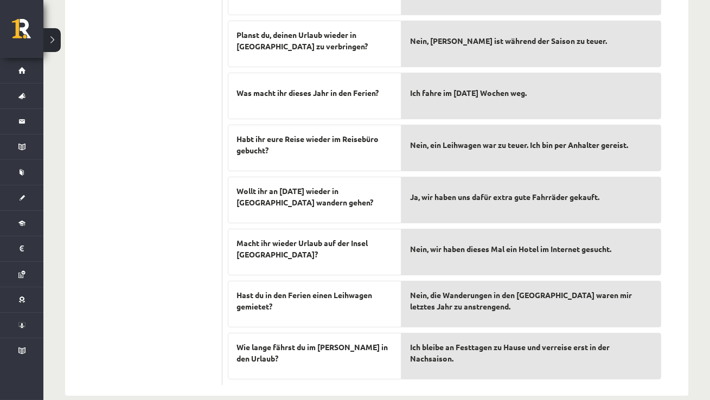
scroll to position [398, 0]
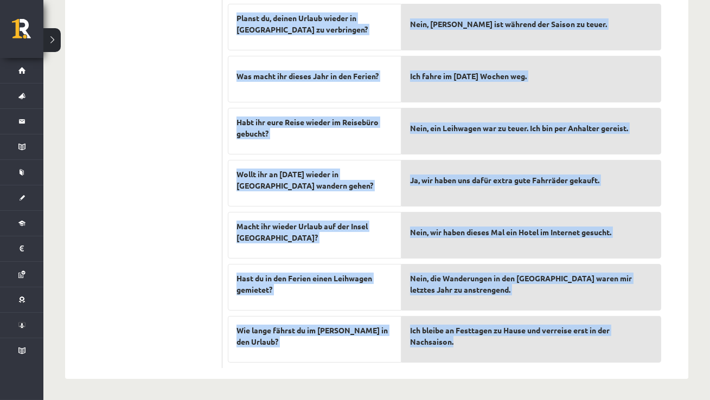
drag, startPoint x: 226, startPoint y: 146, endPoint x: 462, endPoint y: 344, distance: 308.2
click at [462, 344] on div "10p Finde die passende Antwort! Wollt ihr in den Ferien wieder Radtouren im Els…" at bounding box center [444, 87] width 444 height 561
click at [365, 330] on span "Wie lange fährst du im Sommer in den Urlaub?" at bounding box center [315, 336] width 156 height 23
drag, startPoint x: 228, startPoint y: 201, endPoint x: 416, endPoint y: 353, distance: 242.0
click at [416, 353] on div "10p Finde die passende Antwort! Wollt ihr in den Ferien wieder Radtouren im Els…" at bounding box center [444, 87] width 444 height 561
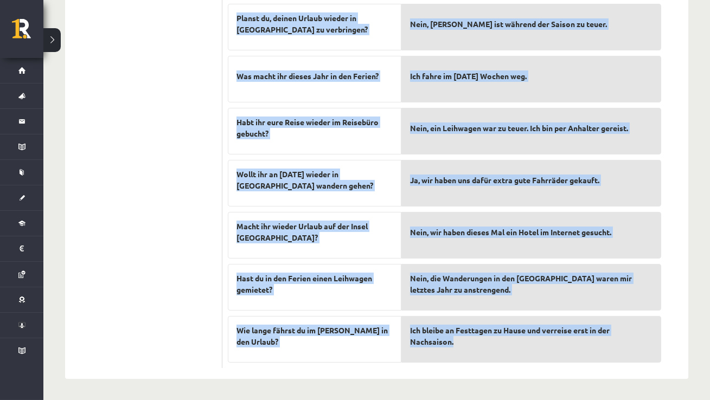
copy div "Finde die passende Antwort! Wollt ihr in den Ferien wieder Radtouren im Elsass …"
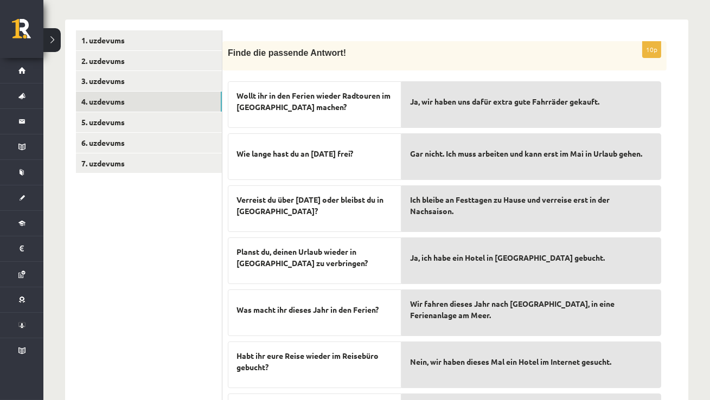
scroll to position [0, 0]
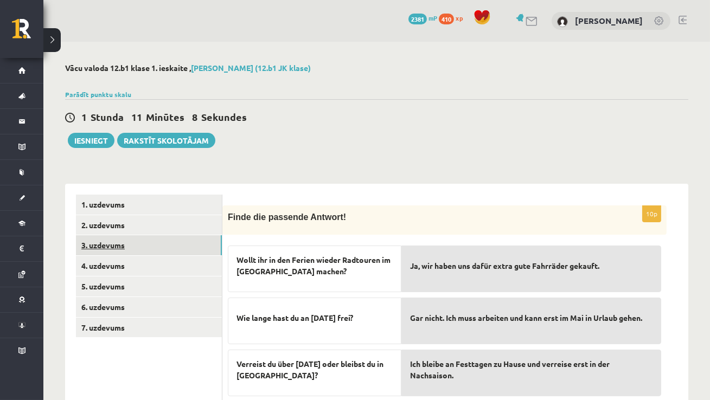
click at [113, 247] on link "3. uzdevums" at bounding box center [149, 246] width 146 height 20
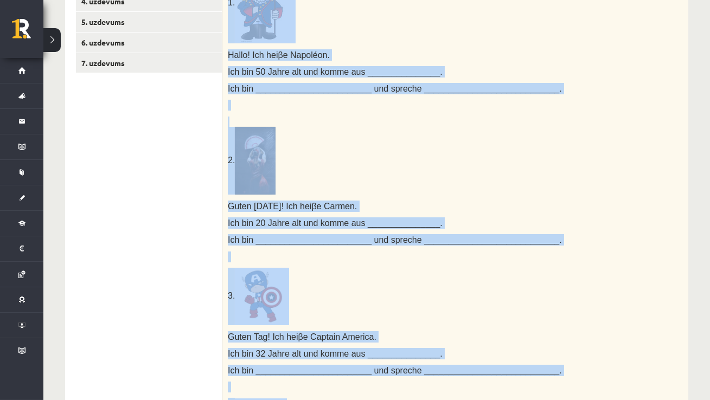
scroll to position [42, 0]
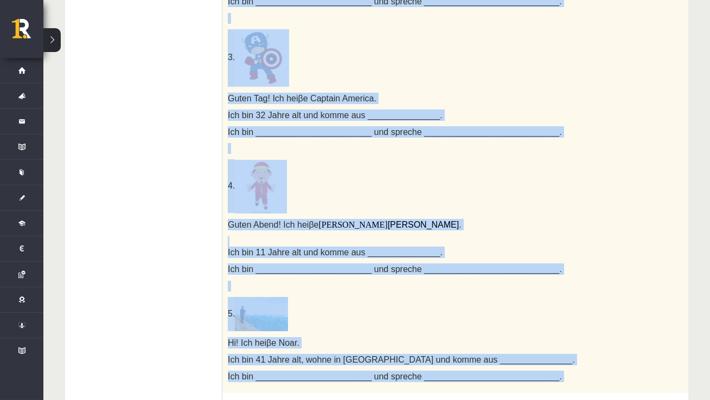
drag, startPoint x: 231, startPoint y: 63, endPoint x: 625, endPoint y: 400, distance: 519.2
click at [625, 400] on div "15p Ergänze das Land, die Sprache und die Nationalität! 1. Hallo! Ich hei β e N…" at bounding box center [455, 171] width 466 height 939
copy div "Ergänze das Land, die Sprache und die Nationalität! 1. Hallo! Ich hei β e Napol…"
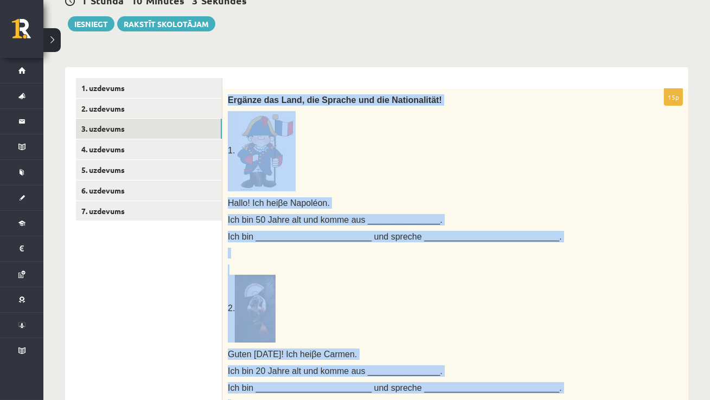
scroll to position [111, 0]
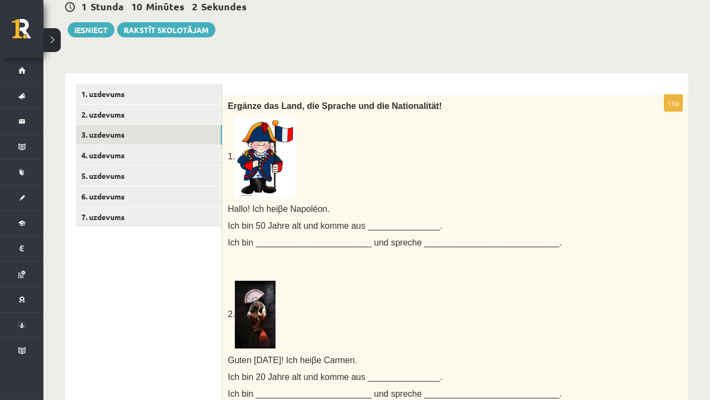
click at [376, 181] on p "1." at bounding box center [428, 157] width 401 height 80
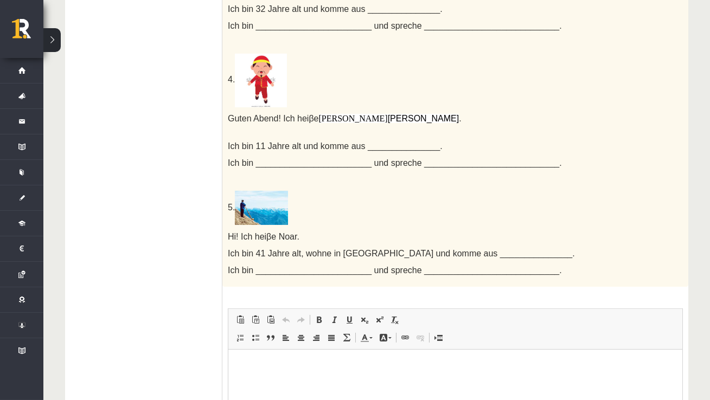
scroll to position [777, 0]
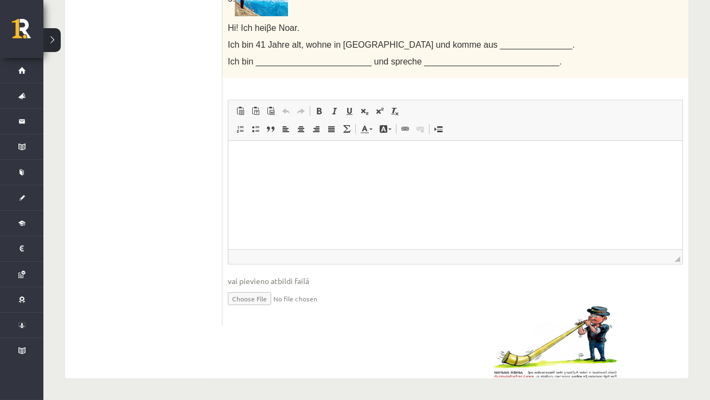
click at [255, 154] on p "Editor, wiswyg-editor-user-answer-47433970352780" at bounding box center [455, 157] width 433 height 11
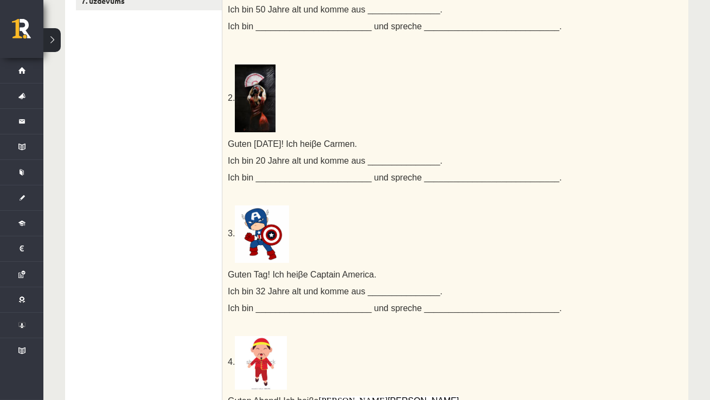
scroll to position [0, 0]
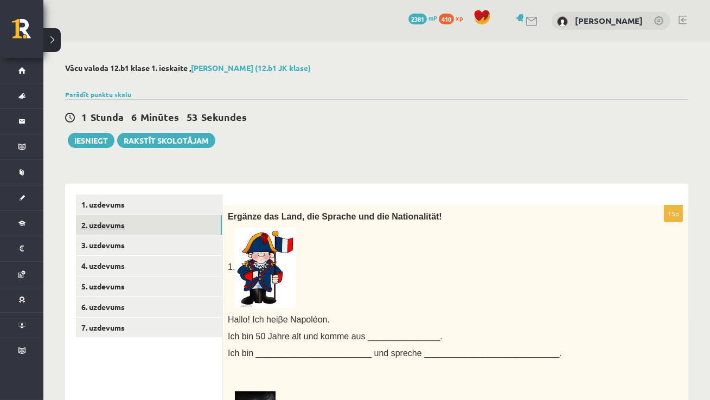
click at [81, 225] on link "2. uzdevums" at bounding box center [149, 225] width 146 height 20
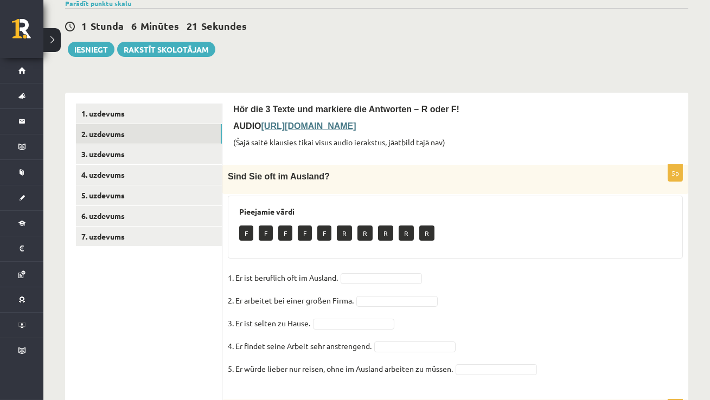
scroll to position [88, 0]
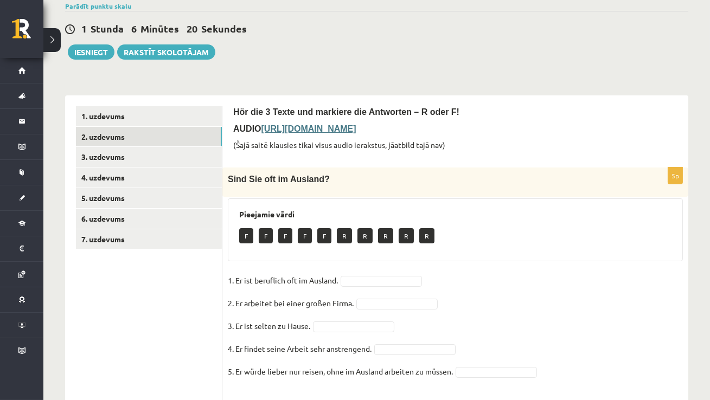
click at [290, 132] on b "https://deutschlernerblog.de/uebung-zum-hoerverstehen-deutsch-b1-ins-ausland-re…" at bounding box center [309, 128] width 95 height 9
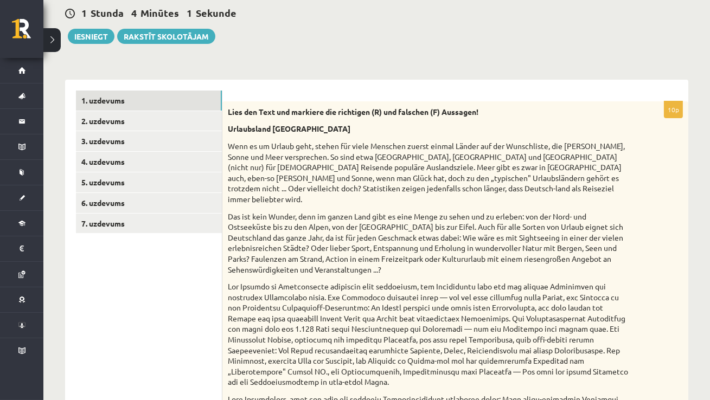
scroll to position [94, 0]
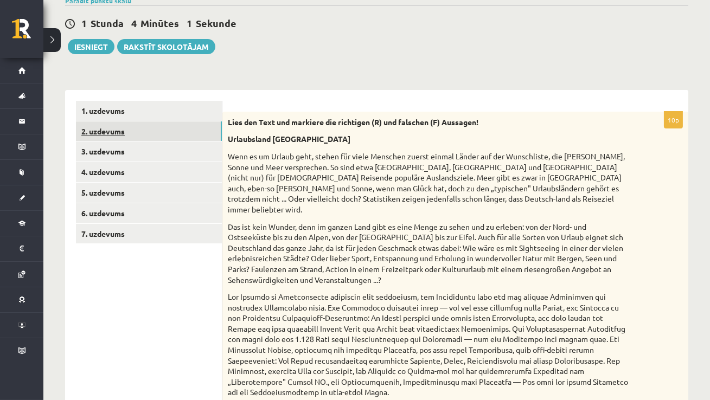
click at [89, 131] on link "2. uzdevums" at bounding box center [149, 132] width 146 height 20
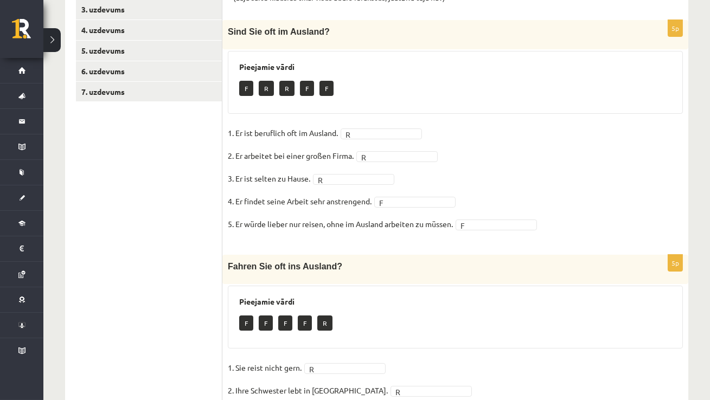
scroll to position [0, 0]
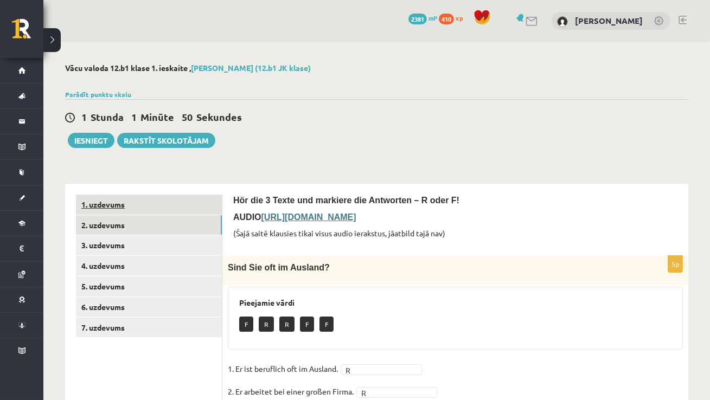
click at [97, 199] on link "1. uzdevums" at bounding box center [149, 205] width 146 height 20
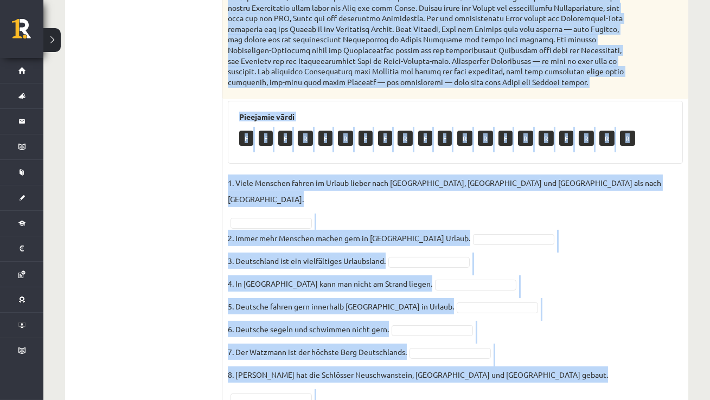
scroll to position [536, 0]
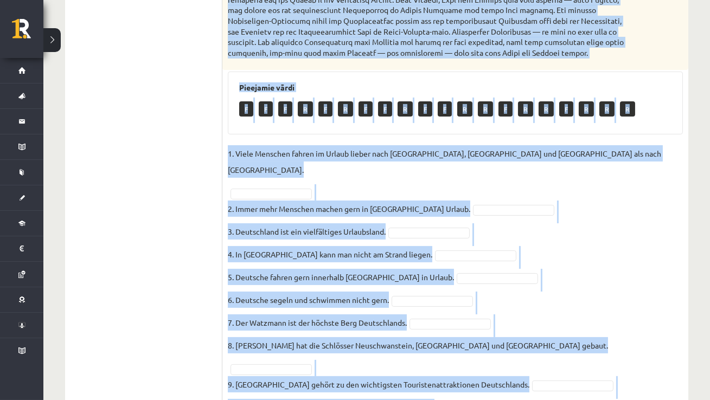
drag, startPoint x: 226, startPoint y: 113, endPoint x: 448, endPoint y: 400, distance: 362.5
copy div "Lies den Text und markiere die richtigen (R) und falschen (F) Aussagen! Urlaubs…"
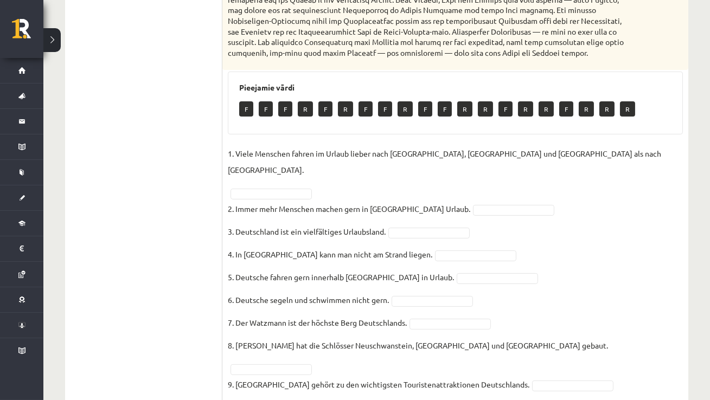
click at [182, 158] on ul "1. uzdevums 2. uzdevums 3. uzdevums 4. uzdevums 5. uzdevums 6. uzdevums 7. uzde…" at bounding box center [149, 43] width 147 height 769
click at [480, 173] on fieldset "1. Viele Menschen fahren im Urlaub lieber nach Spanien, Italien und Frankreich …" at bounding box center [455, 283] width 455 height 277
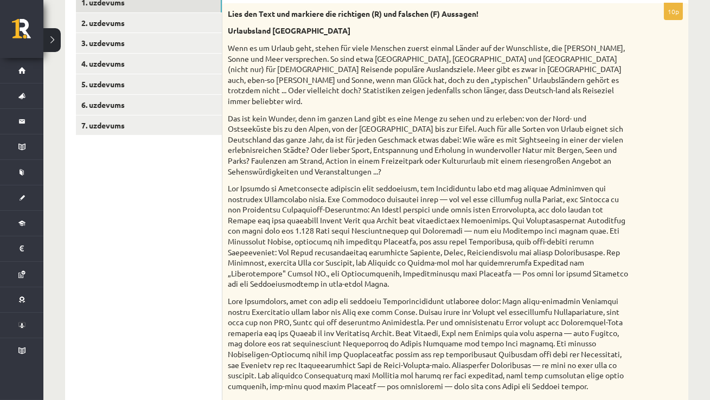
scroll to position [0, 0]
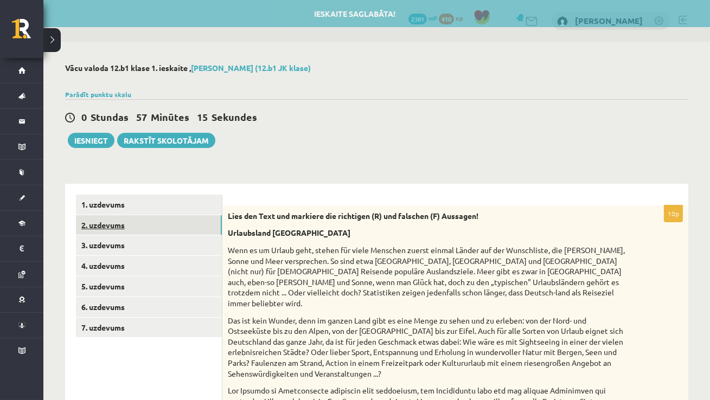
click at [112, 223] on link "2. uzdevums" at bounding box center [149, 225] width 146 height 20
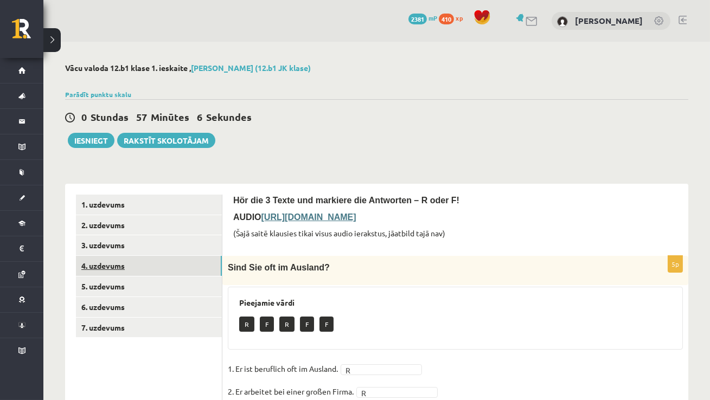
click at [120, 268] on link "4. uzdevums" at bounding box center [149, 266] width 146 height 20
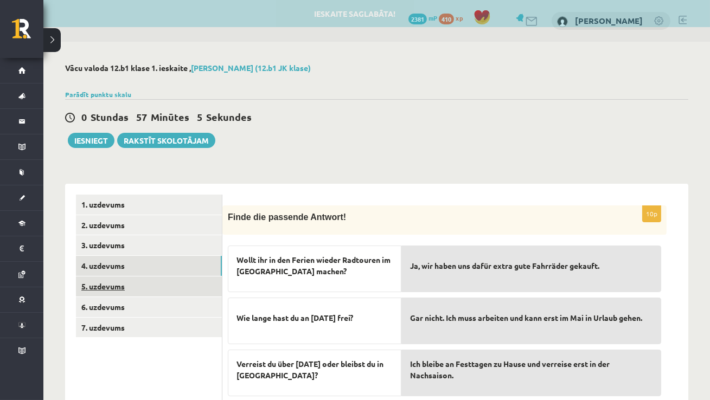
click at [118, 290] on link "5. uzdevums" at bounding box center [149, 287] width 146 height 20
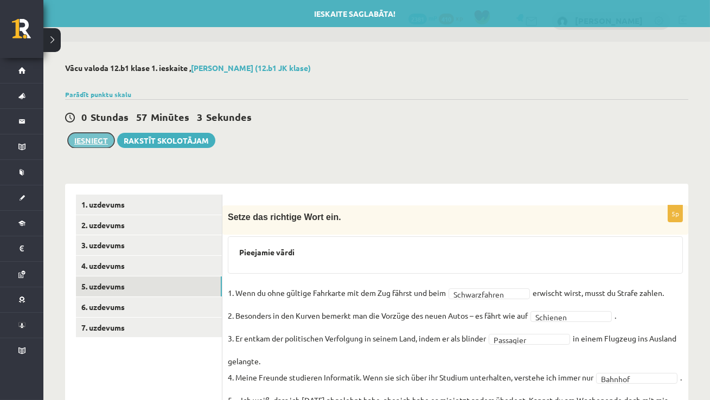
click at [98, 143] on button "Iesniegt" at bounding box center [91, 140] width 47 height 15
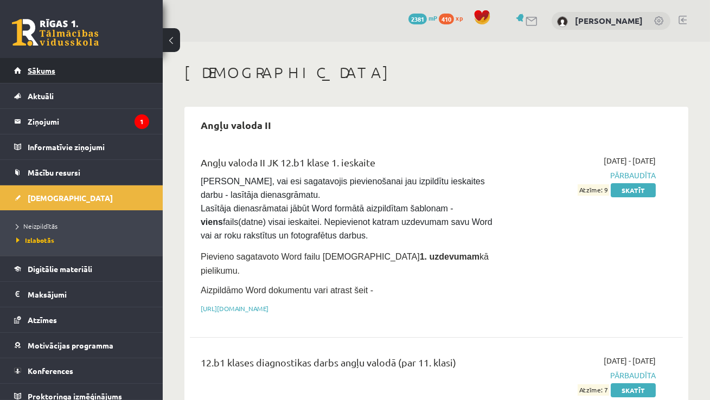
click at [26, 72] on link "Sākums" at bounding box center [81, 70] width 135 height 25
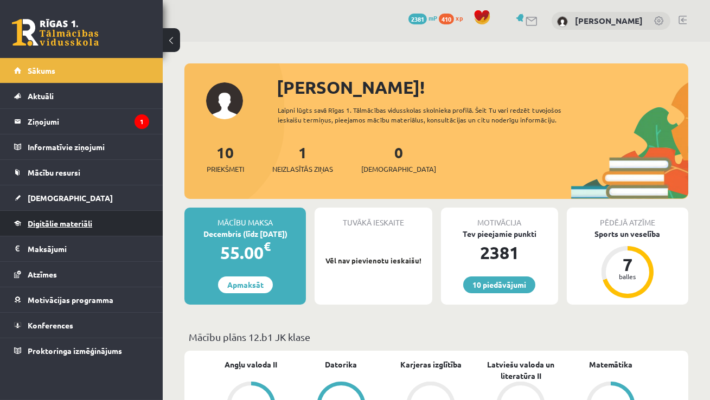
click at [50, 228] on link "Digitālie materiāli" at bounding box center [81, 223] width 135 height 25
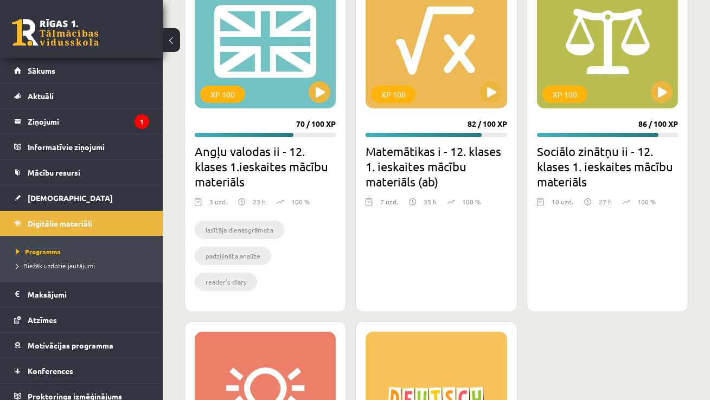
scroll to position [410, 0]
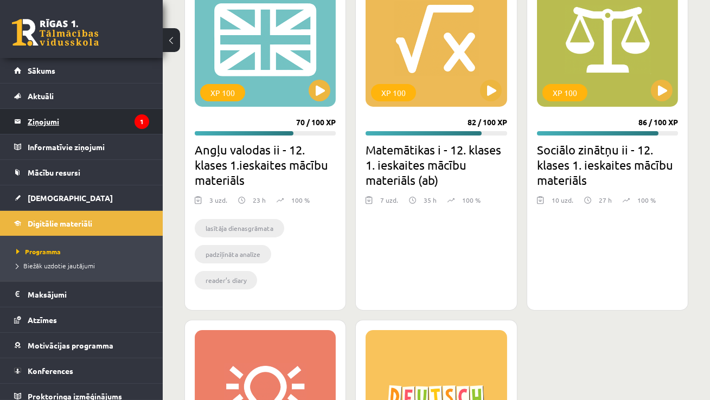
click at [18, 118] on link "Ziņojumi 1" at bounding box center [81, 121] width 135 height 25
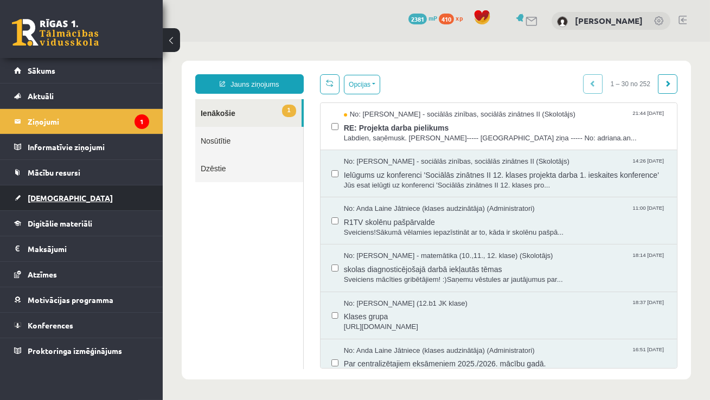
click at [43, 201] on span "[DEMOGRAPHIC_DATA]" at bounding box center [70, 198] width 85 height 10
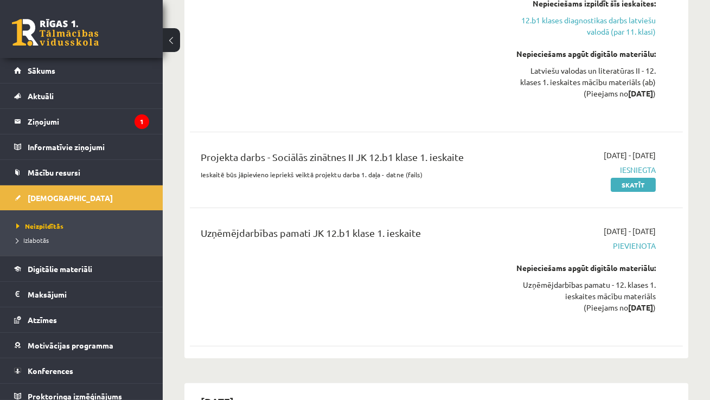
scroll to position [602, 0]
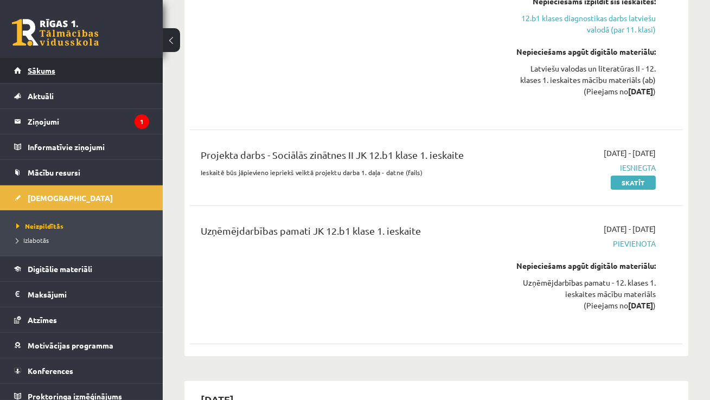
click at [62, 69] on link "Sākums" at bounding box center [81, 70] width 135 height 25
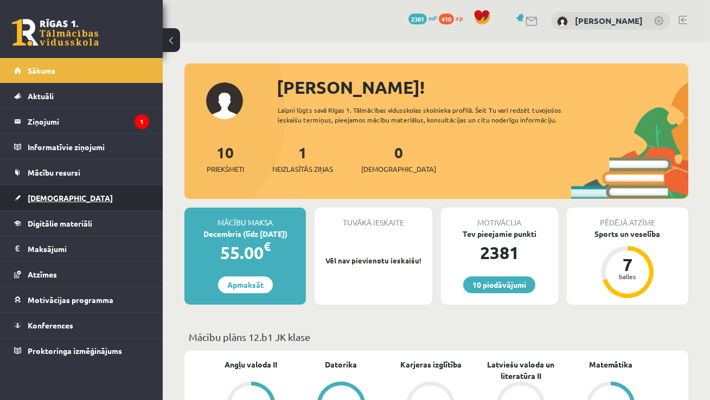
click at [54, 206] on link "[DEMOGRAPHIC_DATA]" at bounding box center [81, 198] width 135 height 25
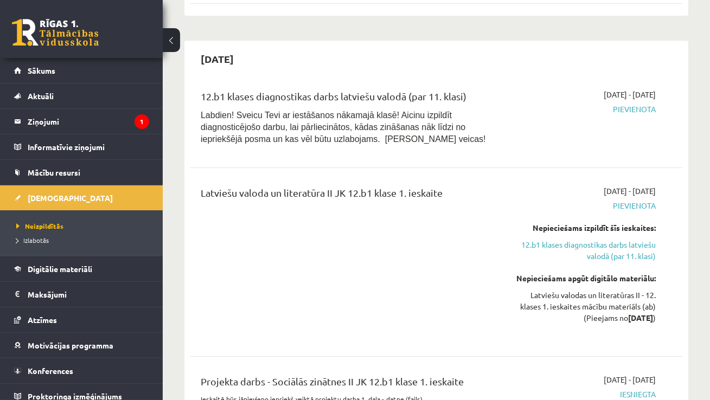
scroll to position [376, 0]
